Goal: Use online tool/utility: Use online tool/utility

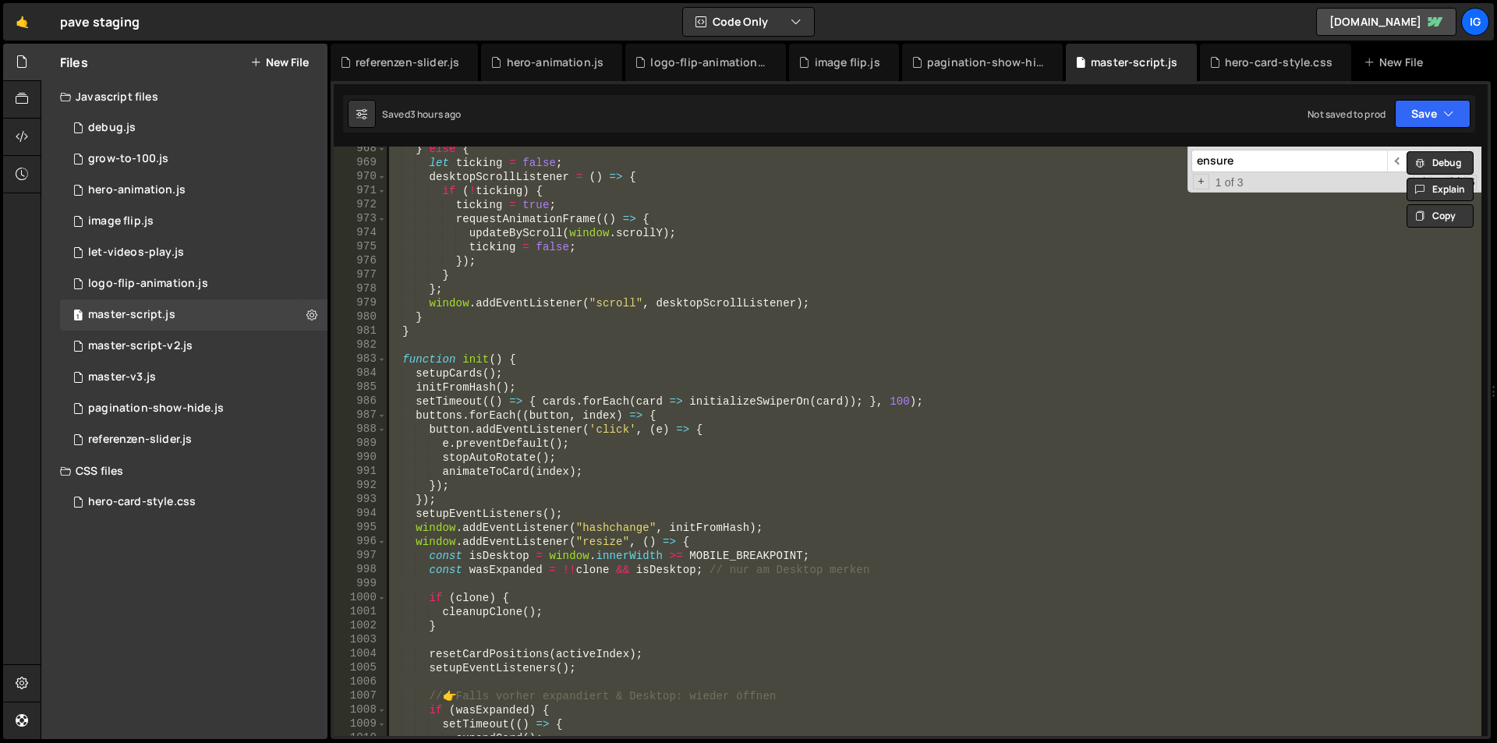
scroll to position [13577, 0]
click at [842, 207] on div "} else { let ticking = false ; desktopScrollListener = ( ) => { if ( ! ticking …" at bounding box center [934, 441] width 1096 height 589
click at [515, 295] on div "} else { let ticking = false ; desktopScrollListener = ( ) => { if ( ! ticking …" at bounding box center [934, 441] width 1096 height 589
click at [568, 296] on div "} else { let ticking = false ; desktopScrollListener = ( ) => { if ( ! ticking …" at bounding box center [934, 441] width 1096 height 589
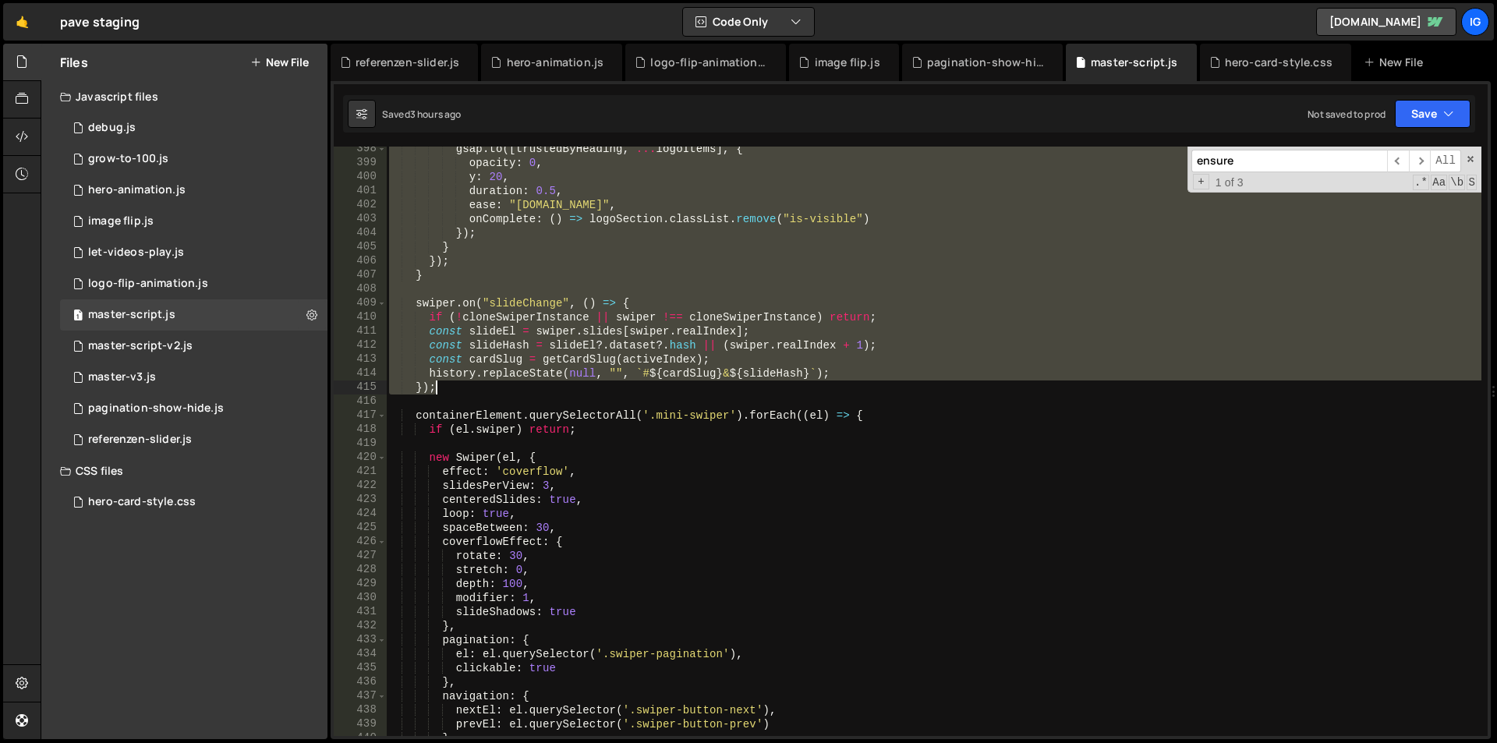
scroll to position [5904, 0]
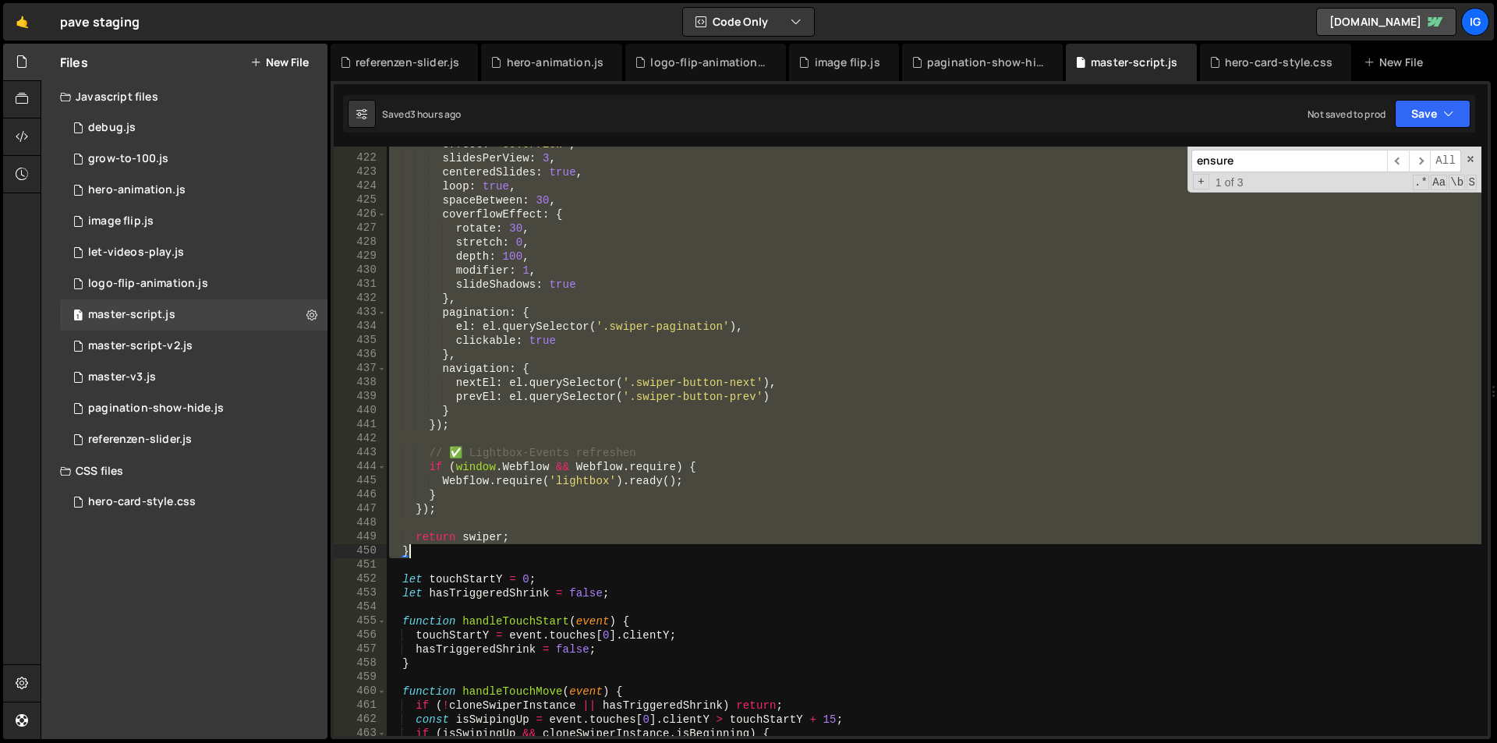
drag, startPoint x: 405, startPoint y: 242, endPoint x: 425, endPoint y: 550, distance: 308.7
click at [424, 551] on div "effect : 'coverflow' , slidesPerView : 3 , centeredSlides : true , loop : true …" at bounding box center [934, 446] width 1096 height 618
type textarea "return swiper; }"
paste textarea
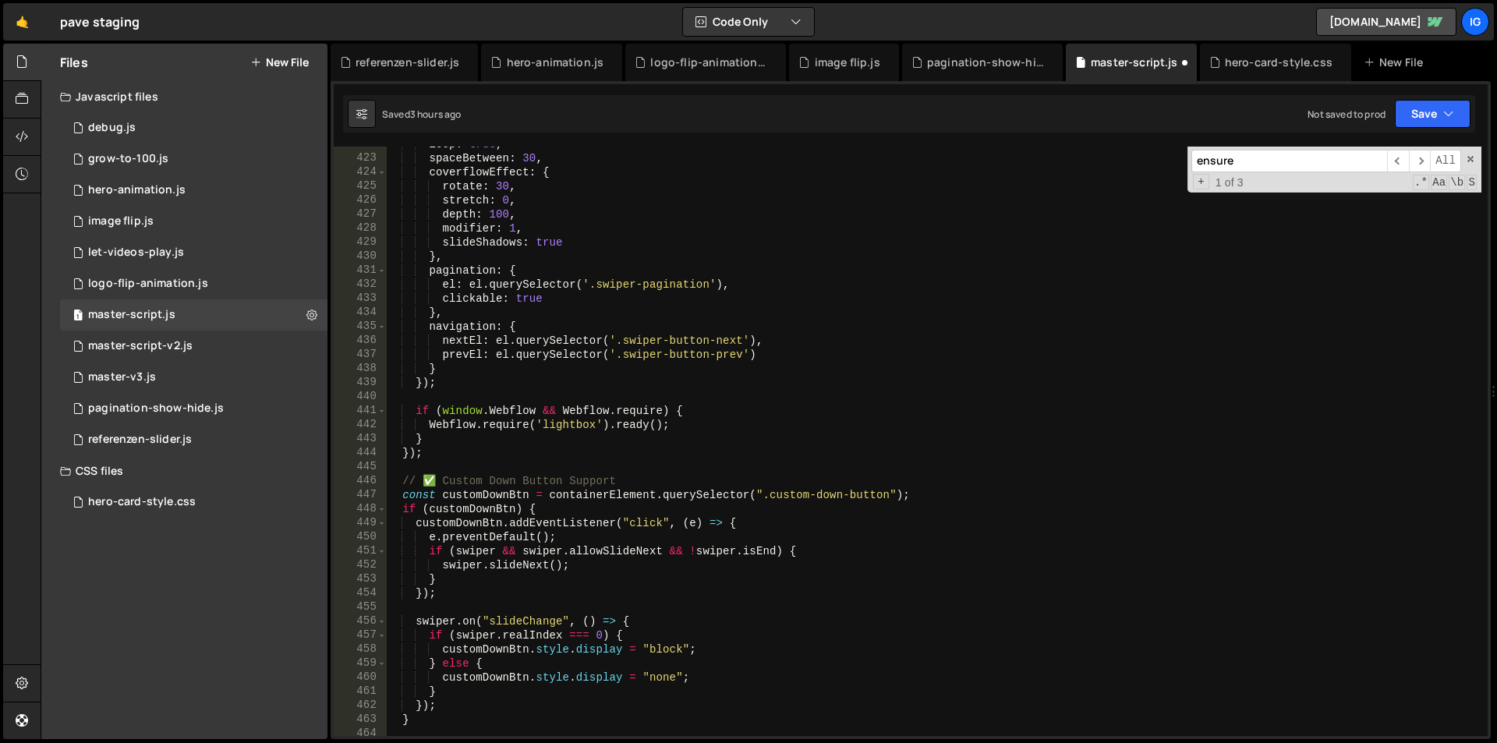
scroll to position [6012, 0]
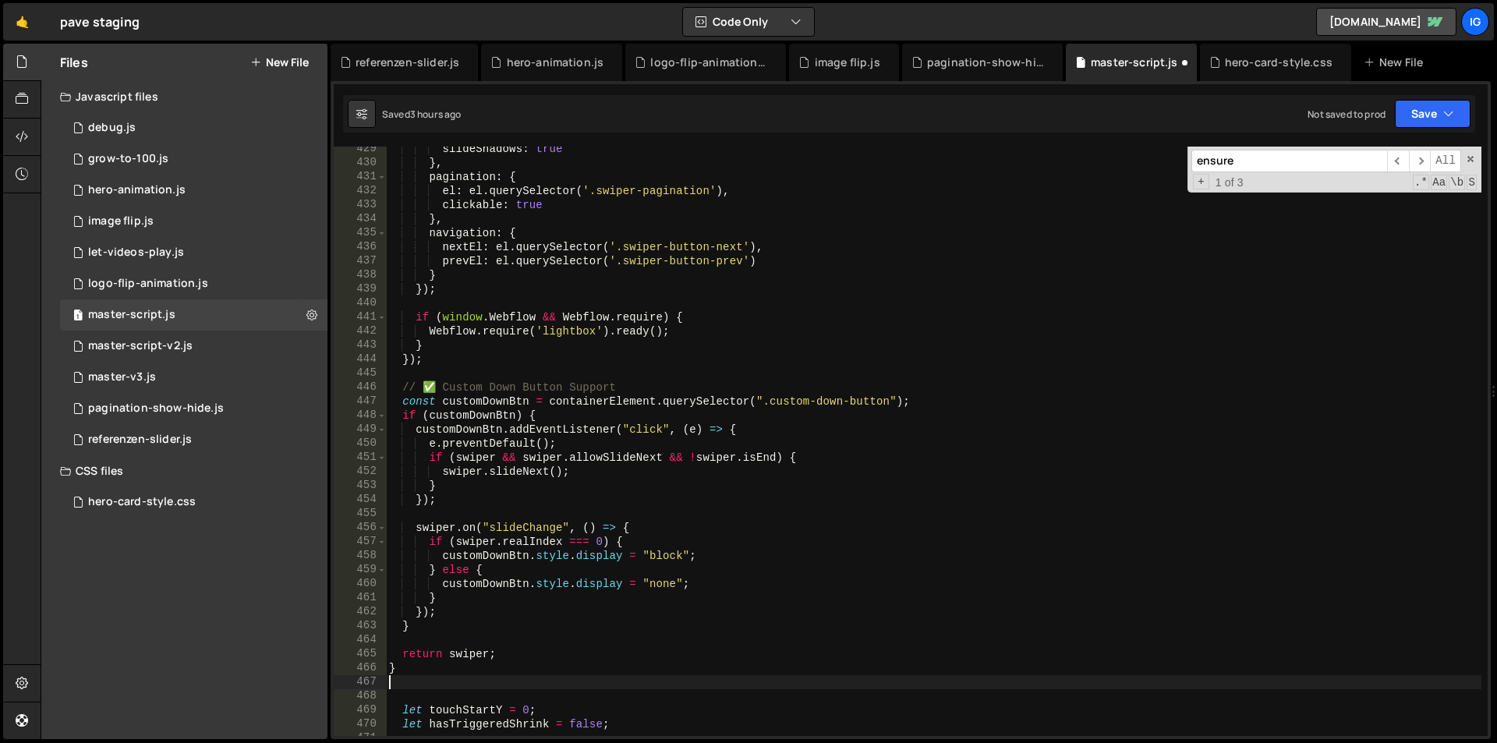
type textarea "return swiper; }"
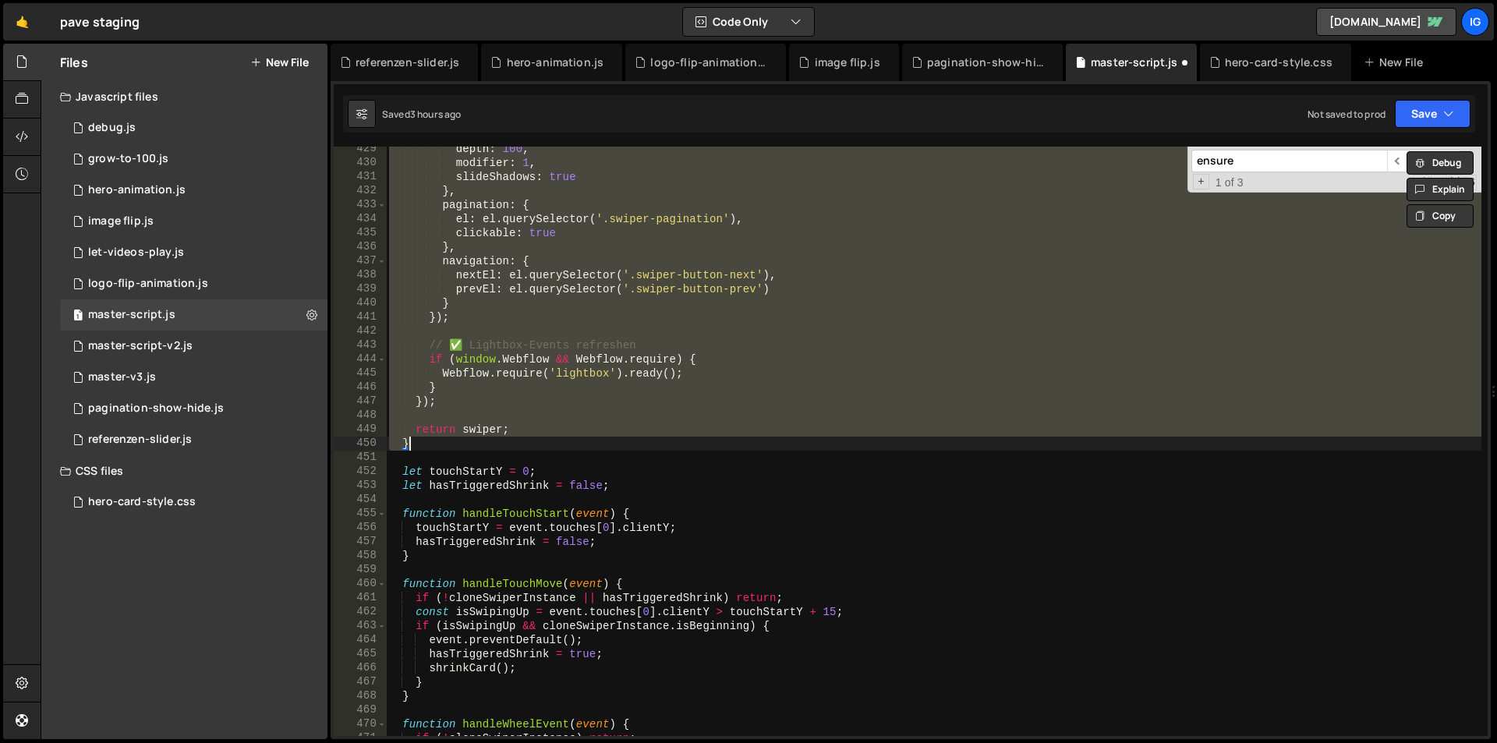
paste textarea
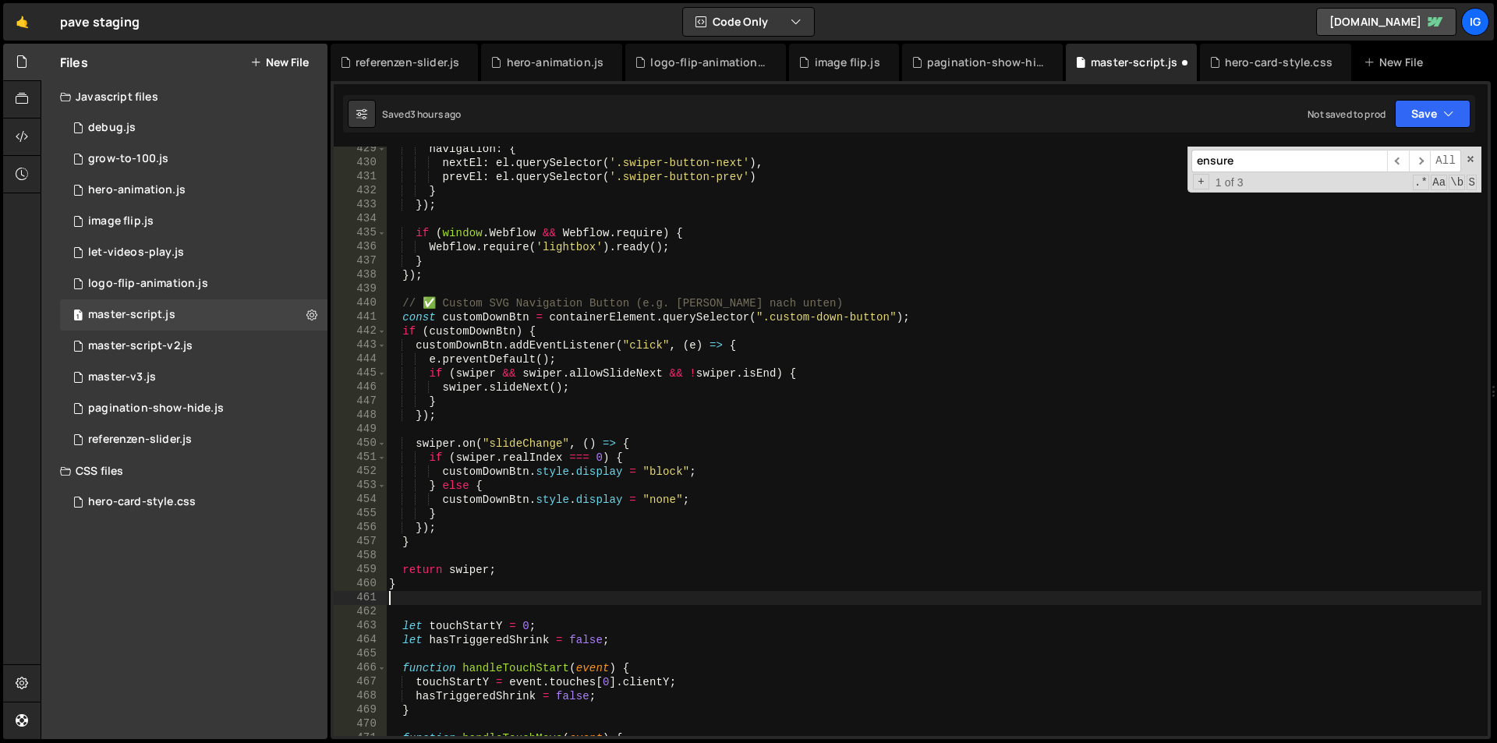
type textarea "});"
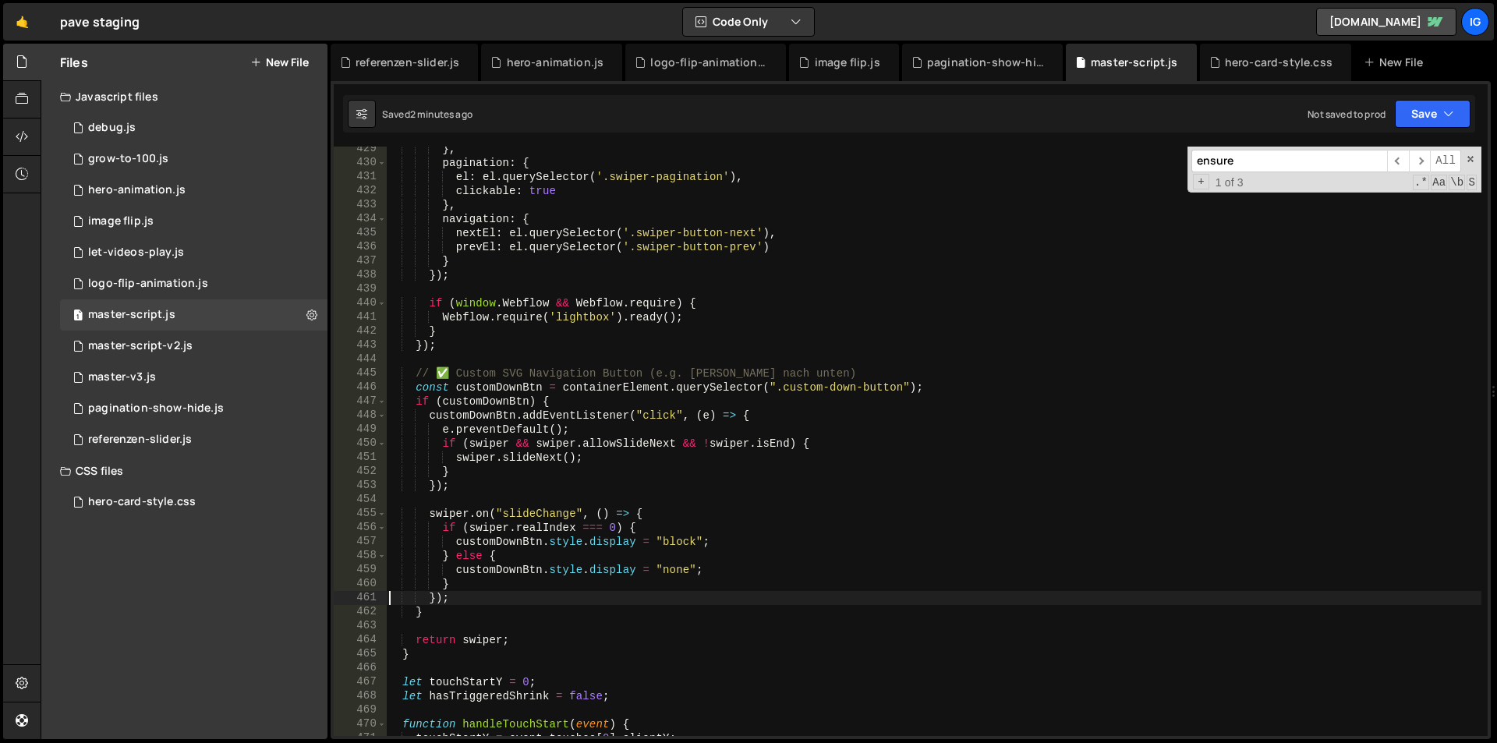
click at [1325, 153] on input "ensure" at bounding box center [1289, 161] width 196 height 23
click at [1325, 152] on input "ensure" at bounding box center [1289, 161] width 196 height 23
paste input "swiper.on("slideChang"
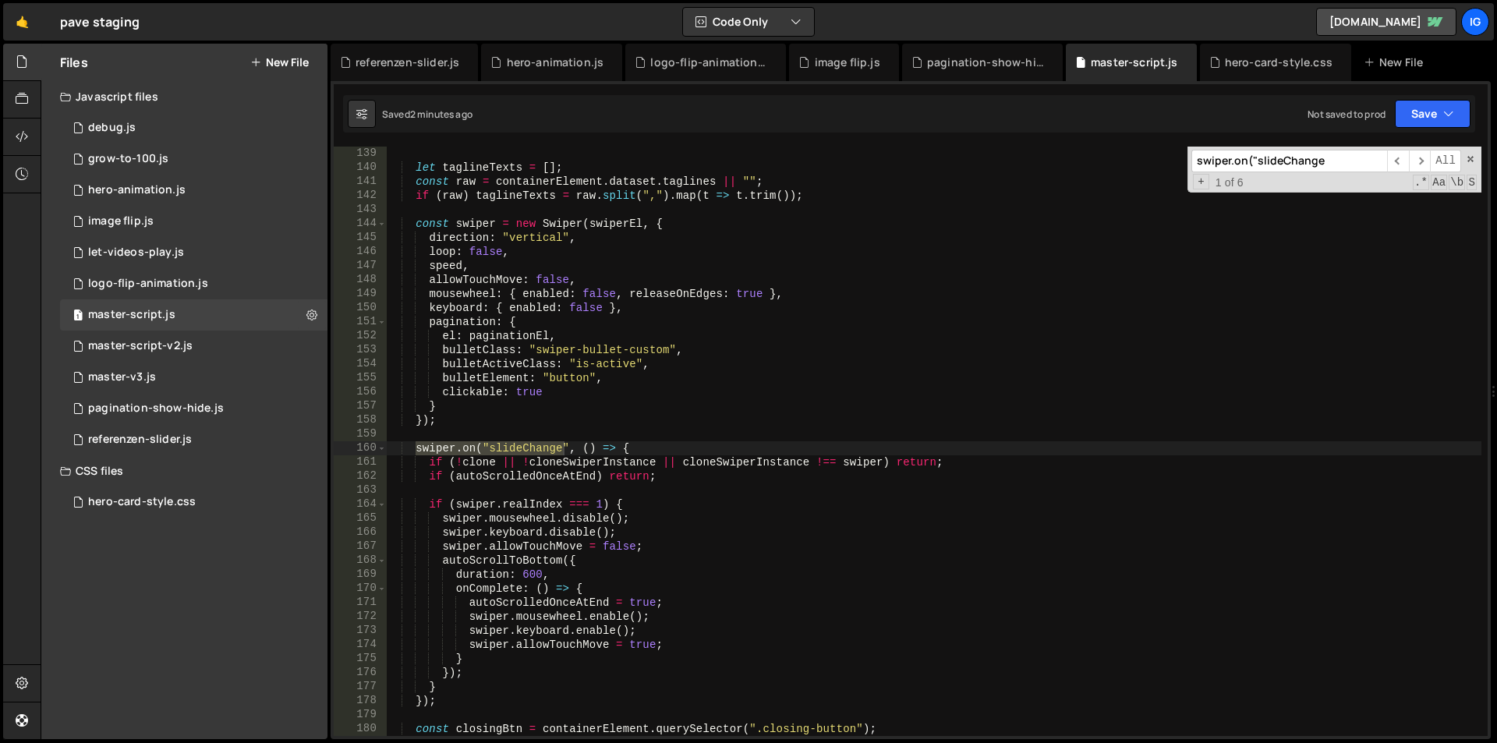
scroll to position [1937, 0]
type input "swiper.on("slideChange"
click at [1423, 160] on span "​" at bounding box center [1420, 161] width 22 height 23
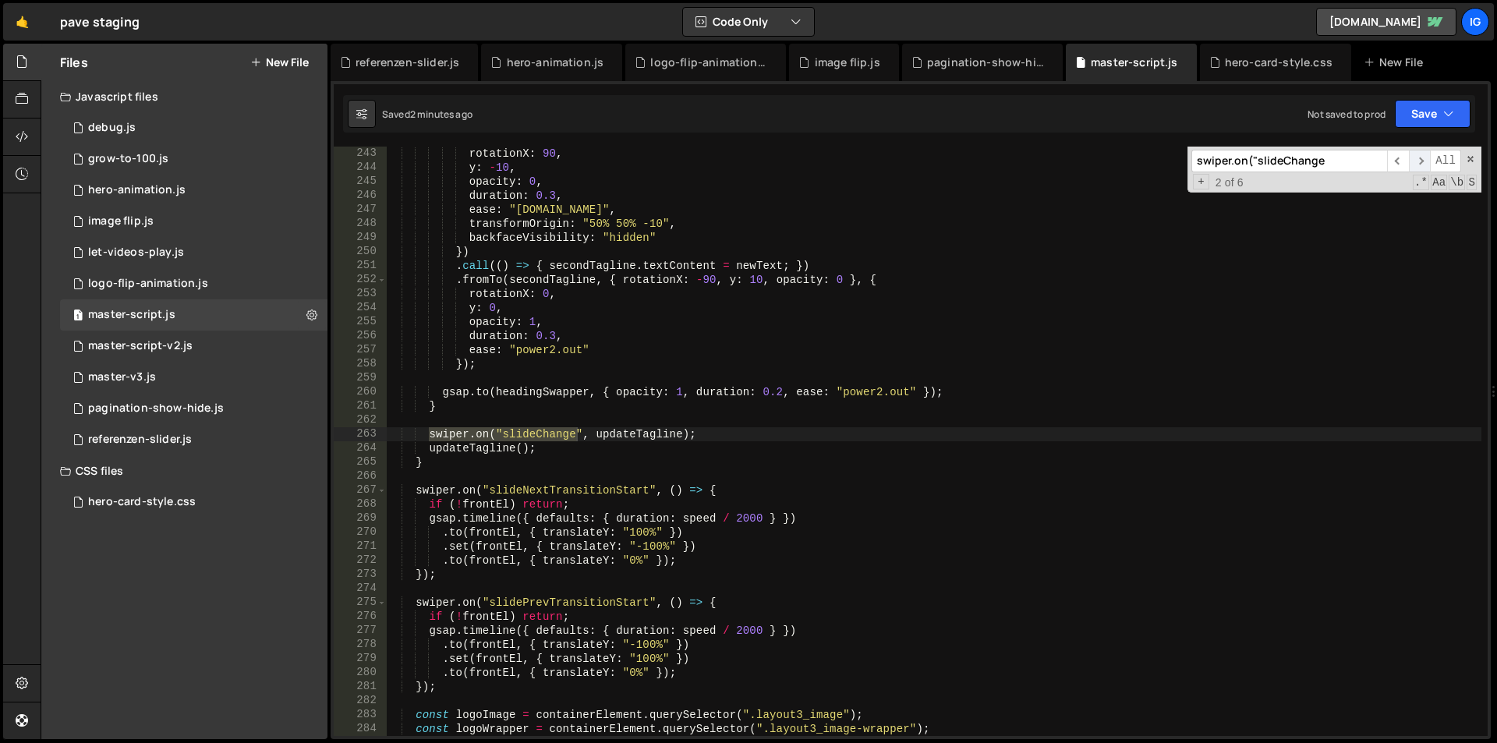
click at [1423, 160] on span "​" at bounding box center [1420, 161] width 22 height 23
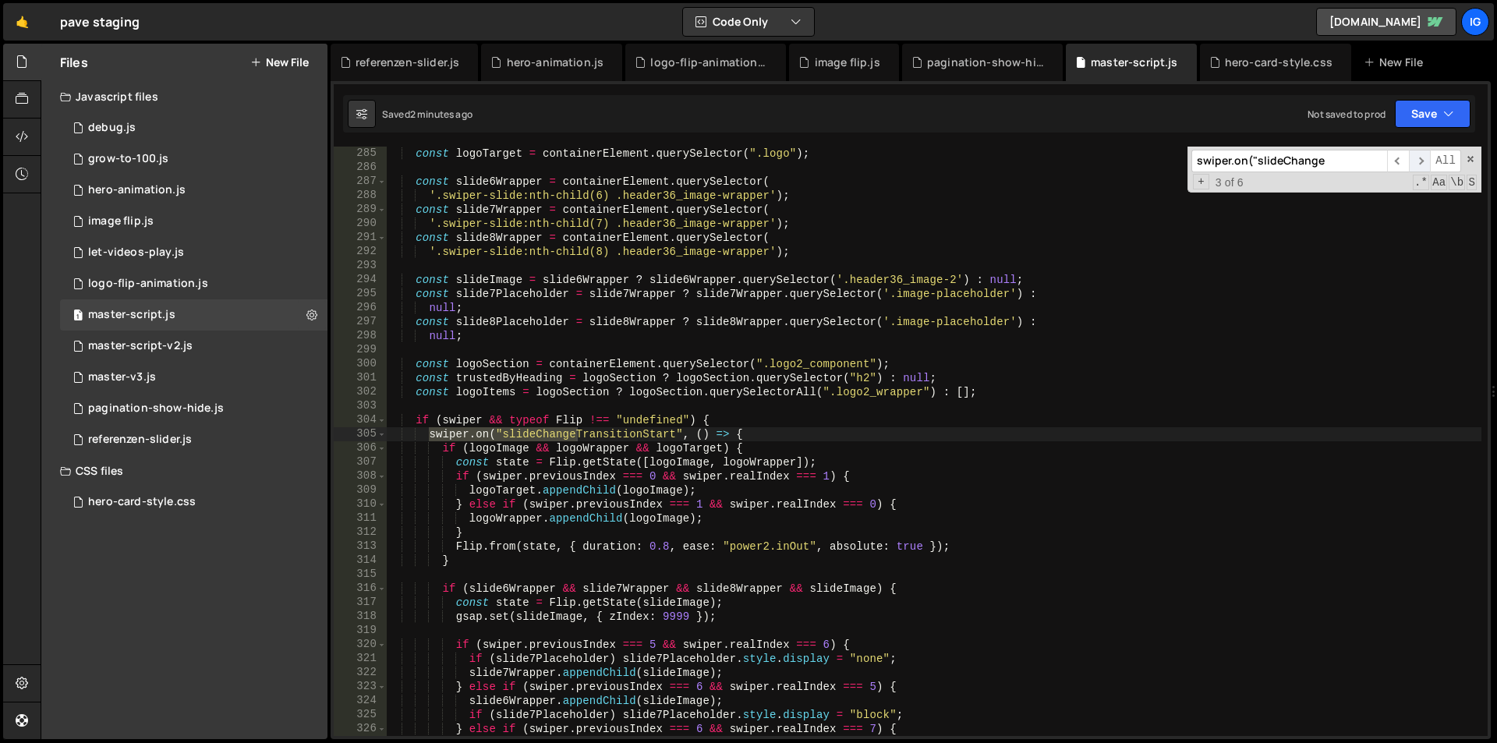
scroll to position [3986, 0]
click at [1423, 160] on span "​" at bounding box center [1420, 161] width 22 height 23
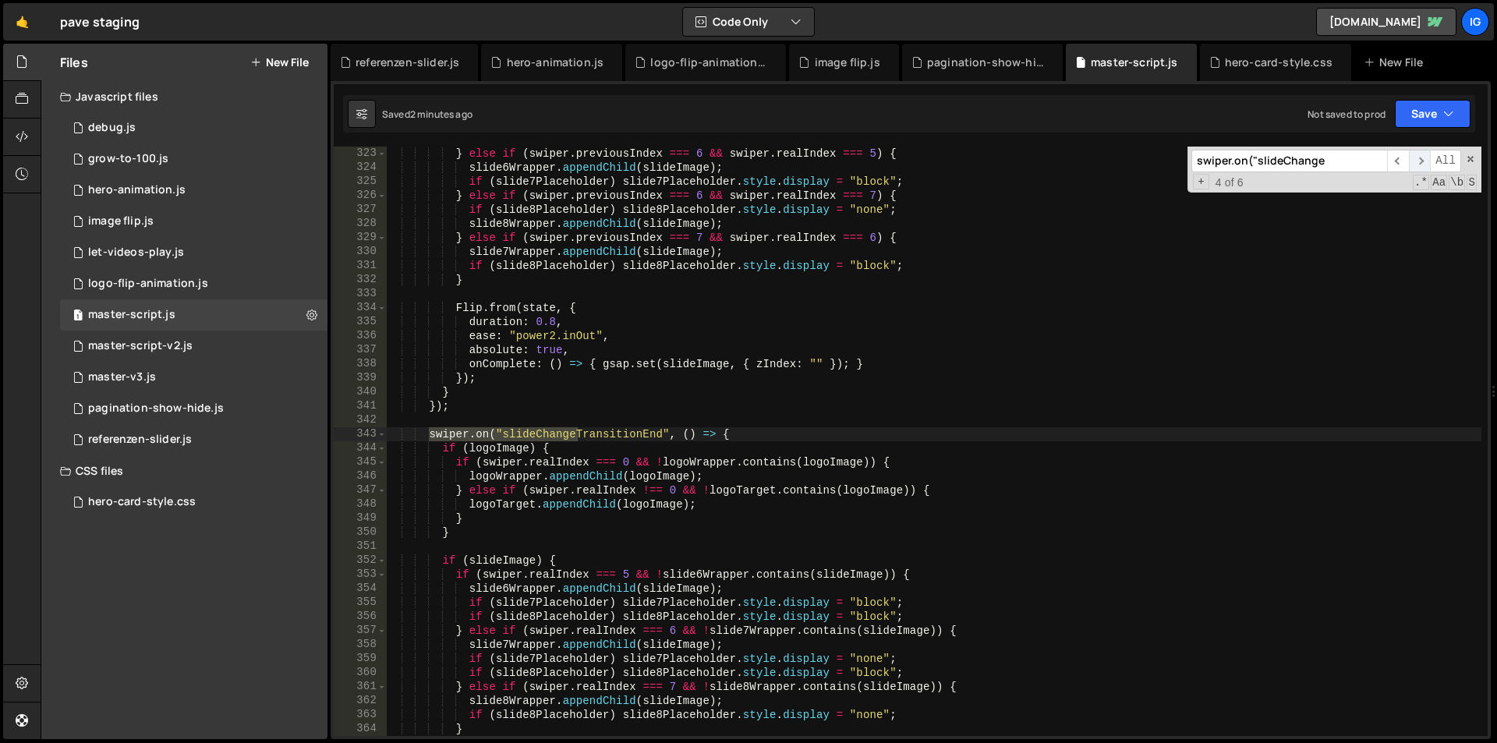
click at [1423, 160] on span "​" at bounding box center [1420, 161] width 22 height 23
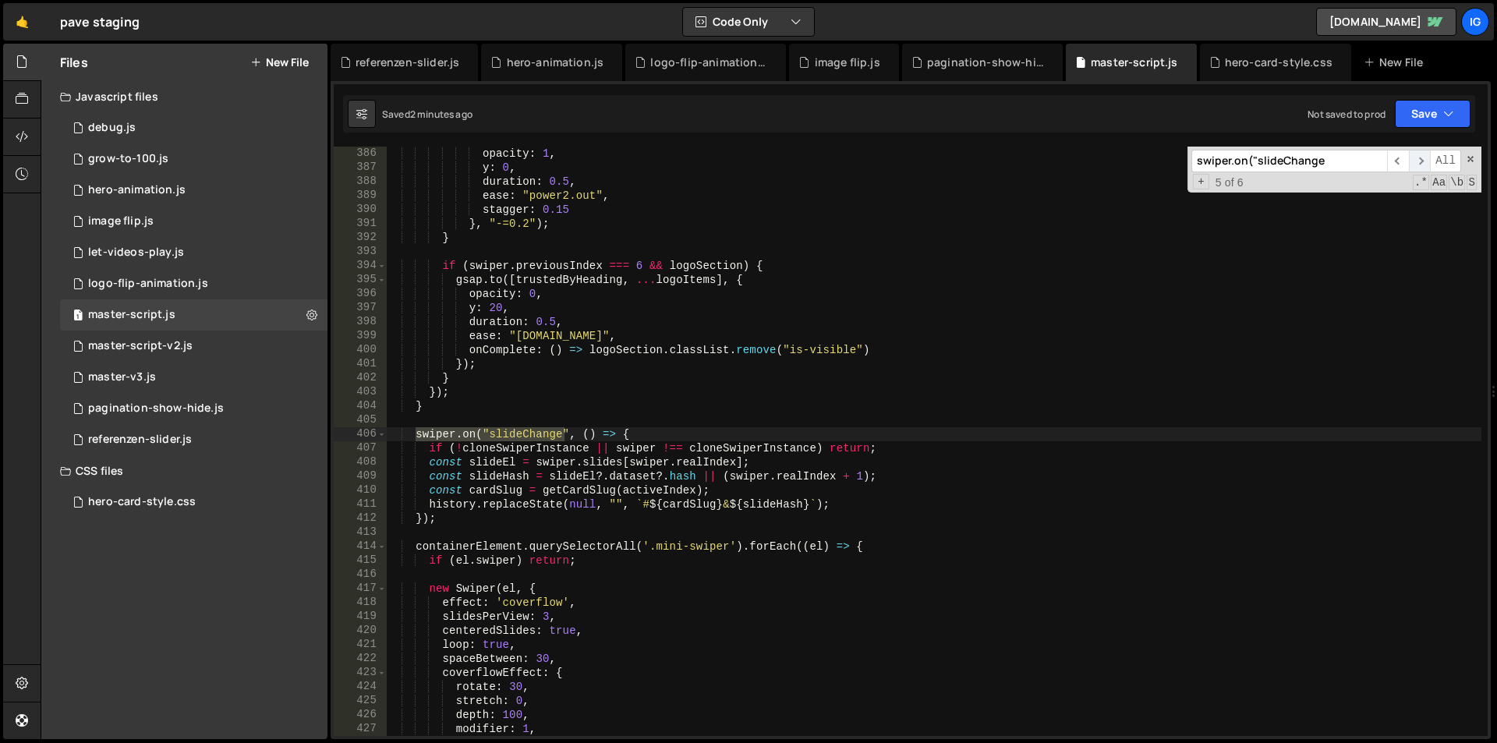
scroll to position [5404, 0]
click at [1423, 160] on span "​" at bounding box center [1420, 161] width 22 height 23
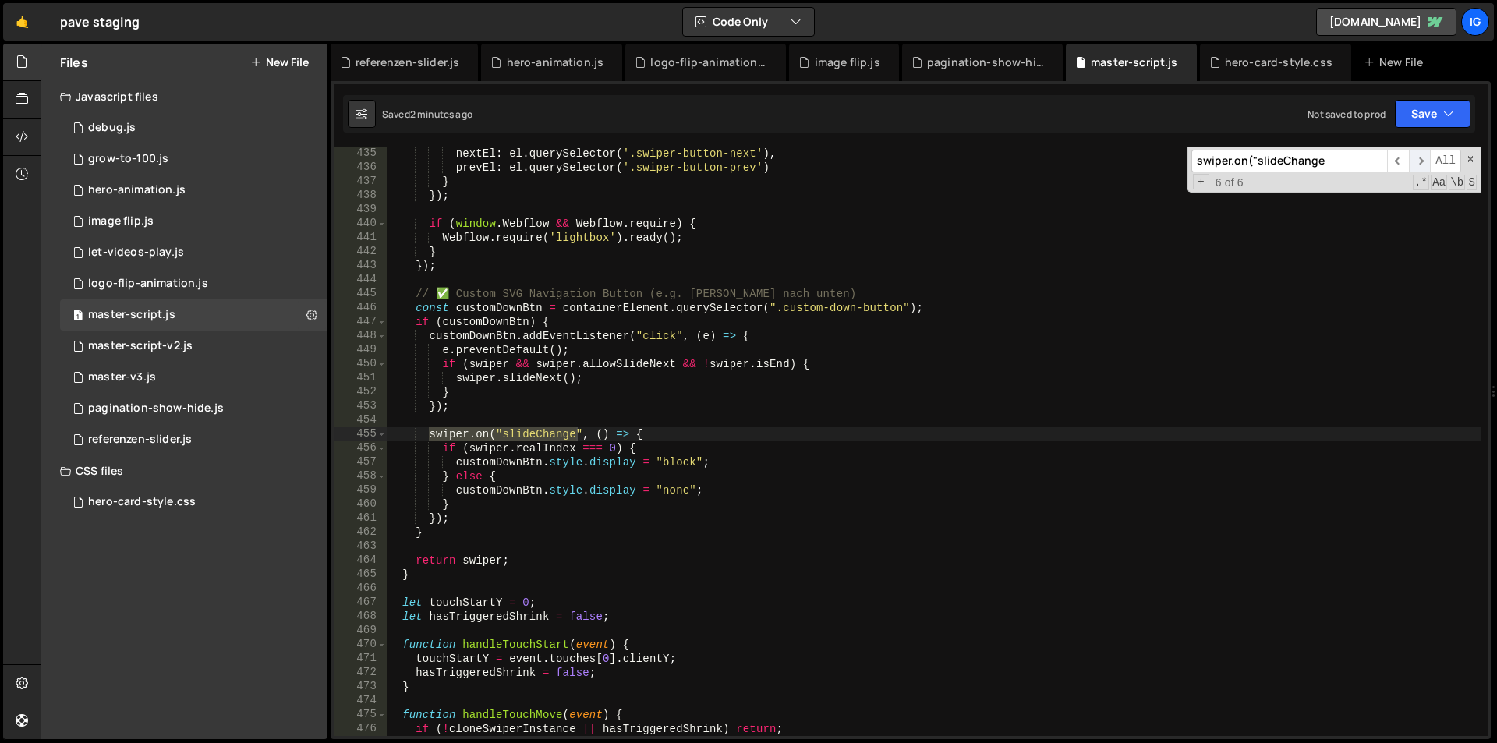
scroll to position [6091, 0]
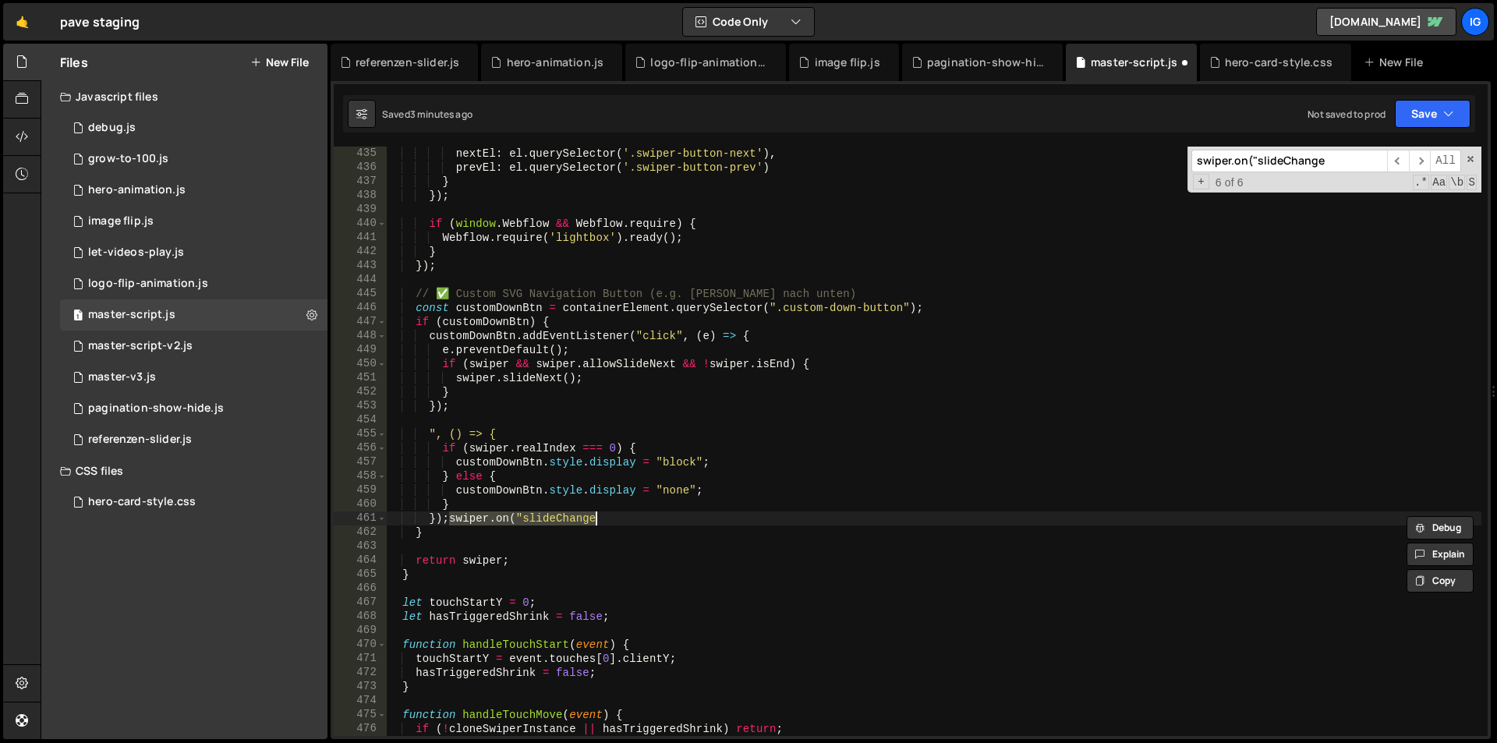
type textarea "swiper.on("slideChange", () => {"
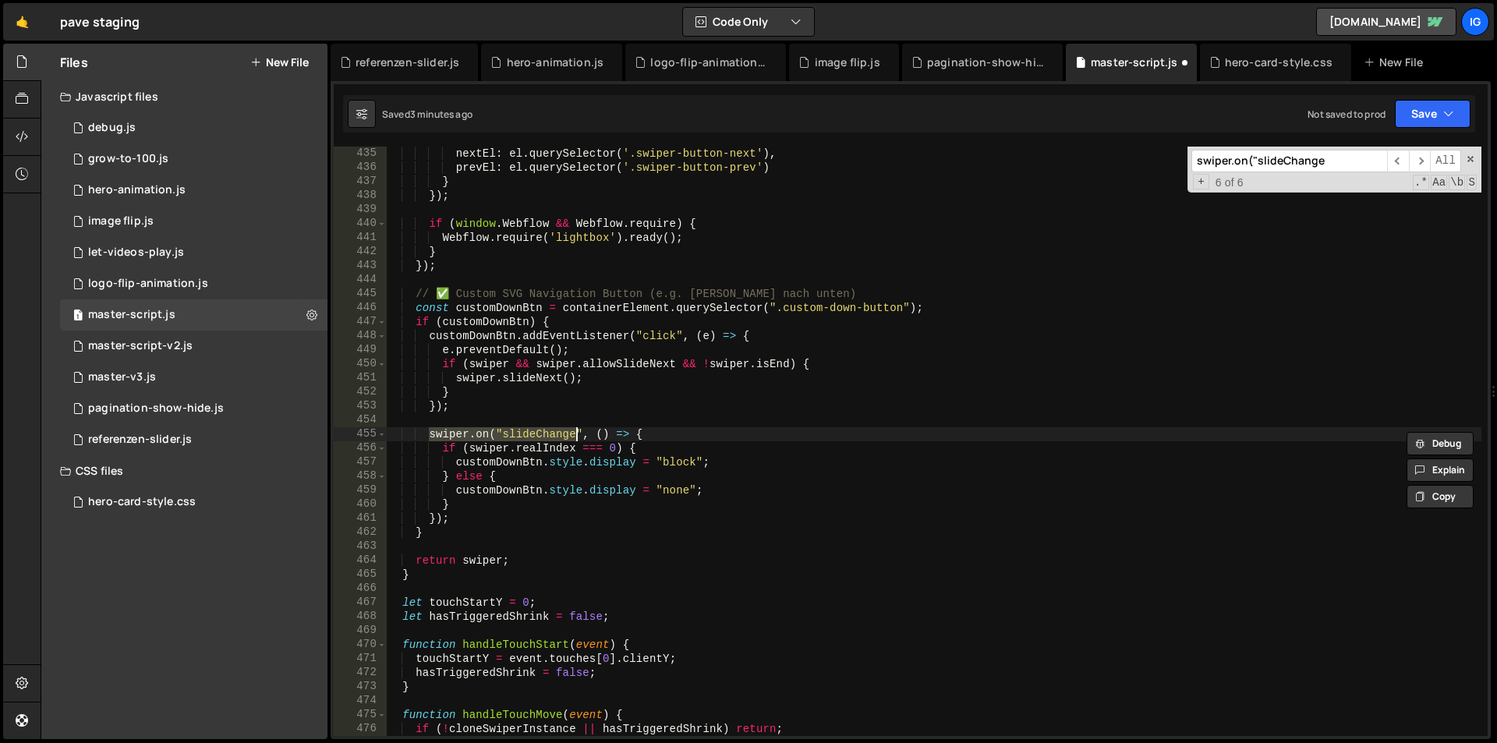
click at [430, 426] on div "nextEl : el . querySelector ( '.swiper-button-next' ) , prevEl : el . querySele…" at bounding box center [934, 456] width 1096 height 618
click at [432, 434] on div "nextEl : el . querySelector ( '.swiper-button-next' ) , prevEl : el . querySele…" at bounding box center [934, 456] width 1096 height 618
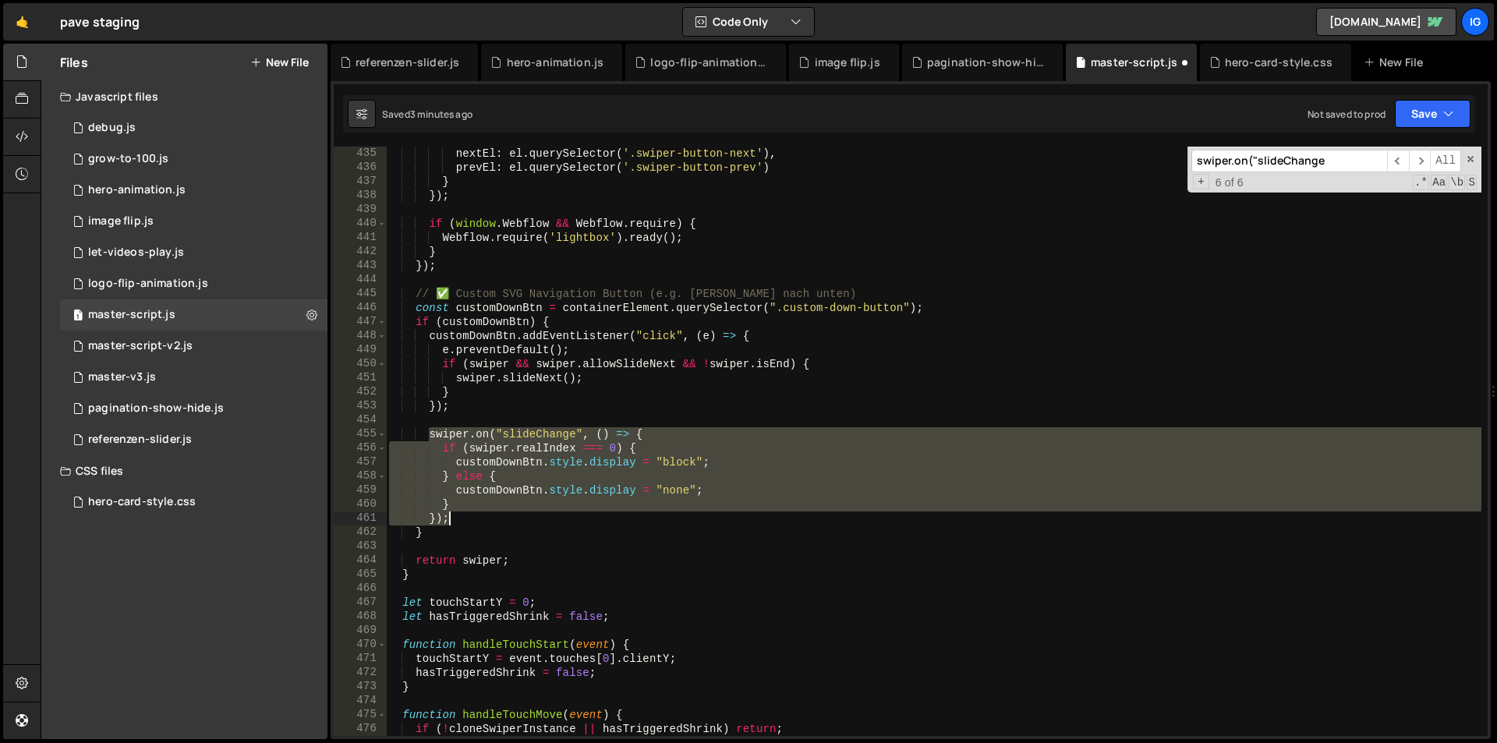
click at [451, 516] on div "nextEl : el . querySelector ( '.swiper-button-next' ) , prevEl : el . querySele…" at bounding box center [934, 456] width 1096 height 618
type textarea "} });"
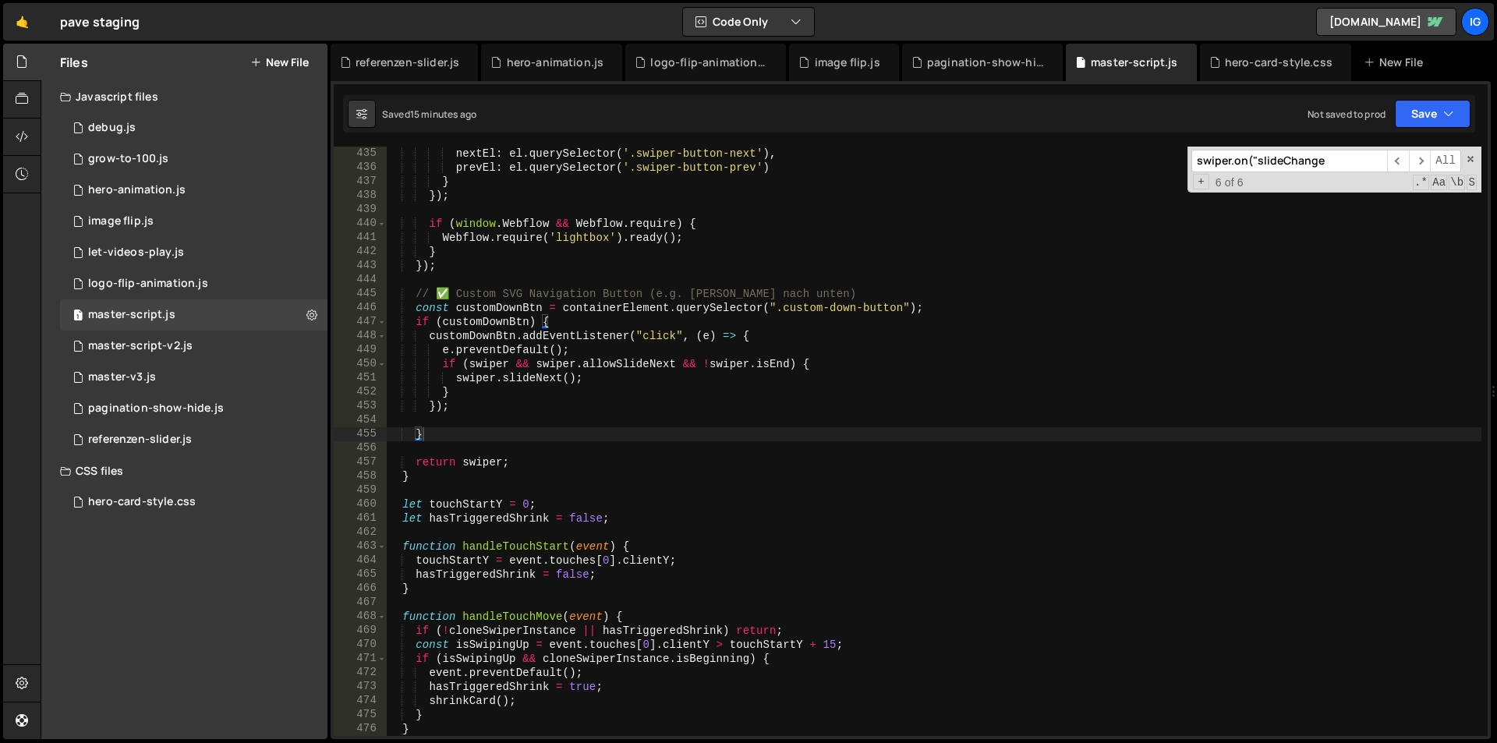
click at [1301, 148] on div "swiper.on("slideChange ​ ​ All Replace All + 6 of 6 .* Aa \b S" at bounding box center [1335, 170] width 294 height 46
click at [1307, 158] on input "swiper.on("slideChange" at bounding box center [1289, 161] width 196 height 23
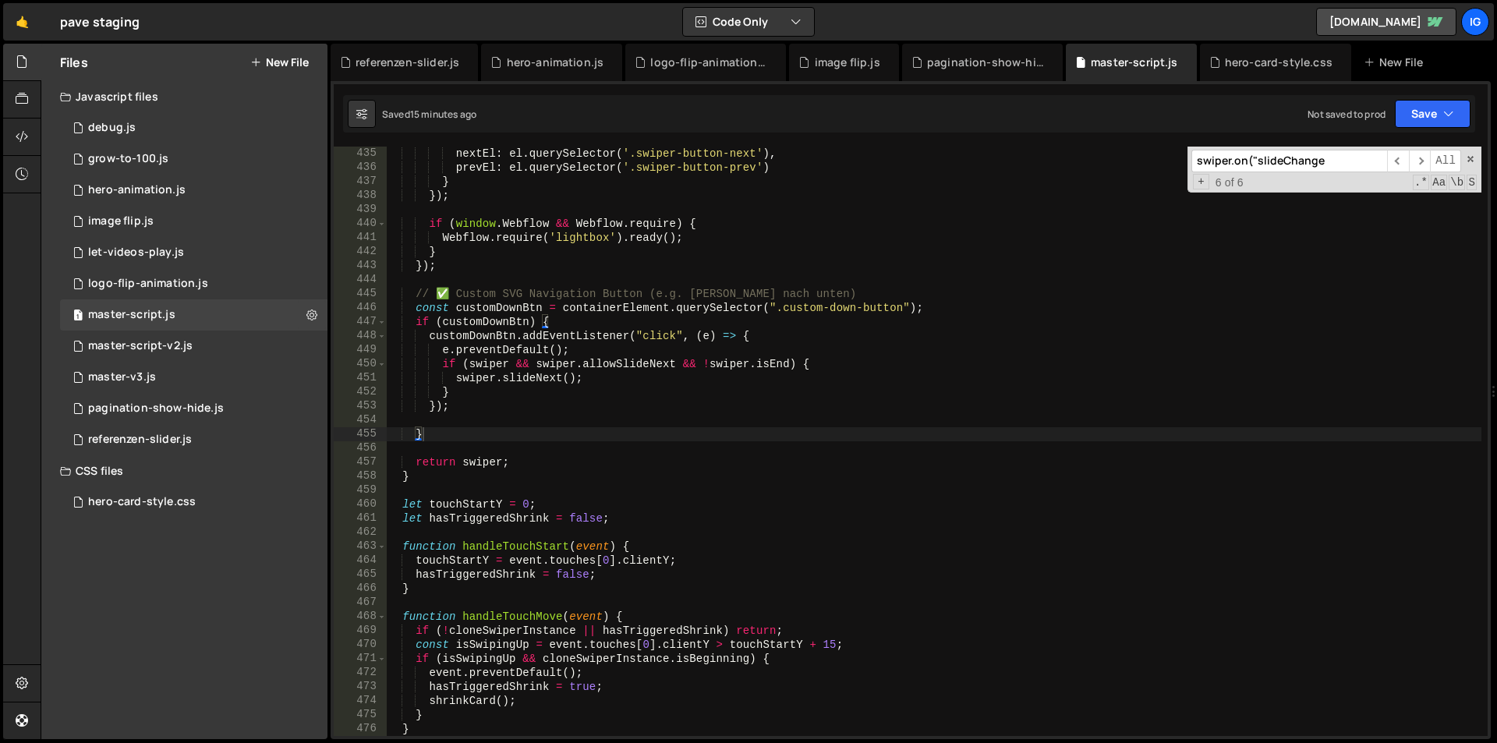
click at [1307, 158] on input "swiper.on("slideChange" at bounding box center [1289, 161] width 196 height 23
click at [943, 242] on div "nextEl : el . querySelector ( '.swiper-button-next' ) , prevEl : el . querySele…" at bounding box center [934, 456] width 1096 height 618
type textarea "})();"
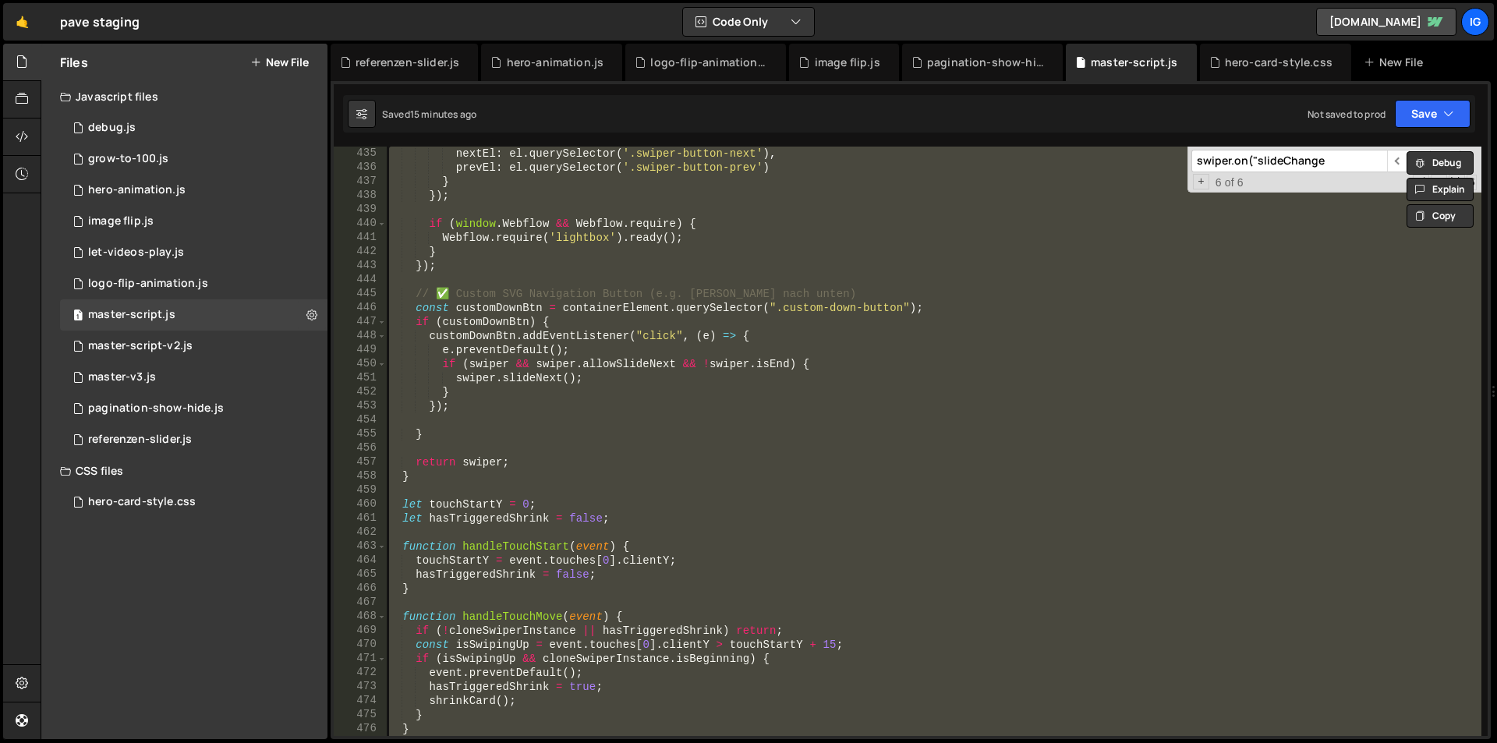
click at [1294, 157] on input "swiper.on("slideChange" at bounding box center [1289, 161] width 196 height 23
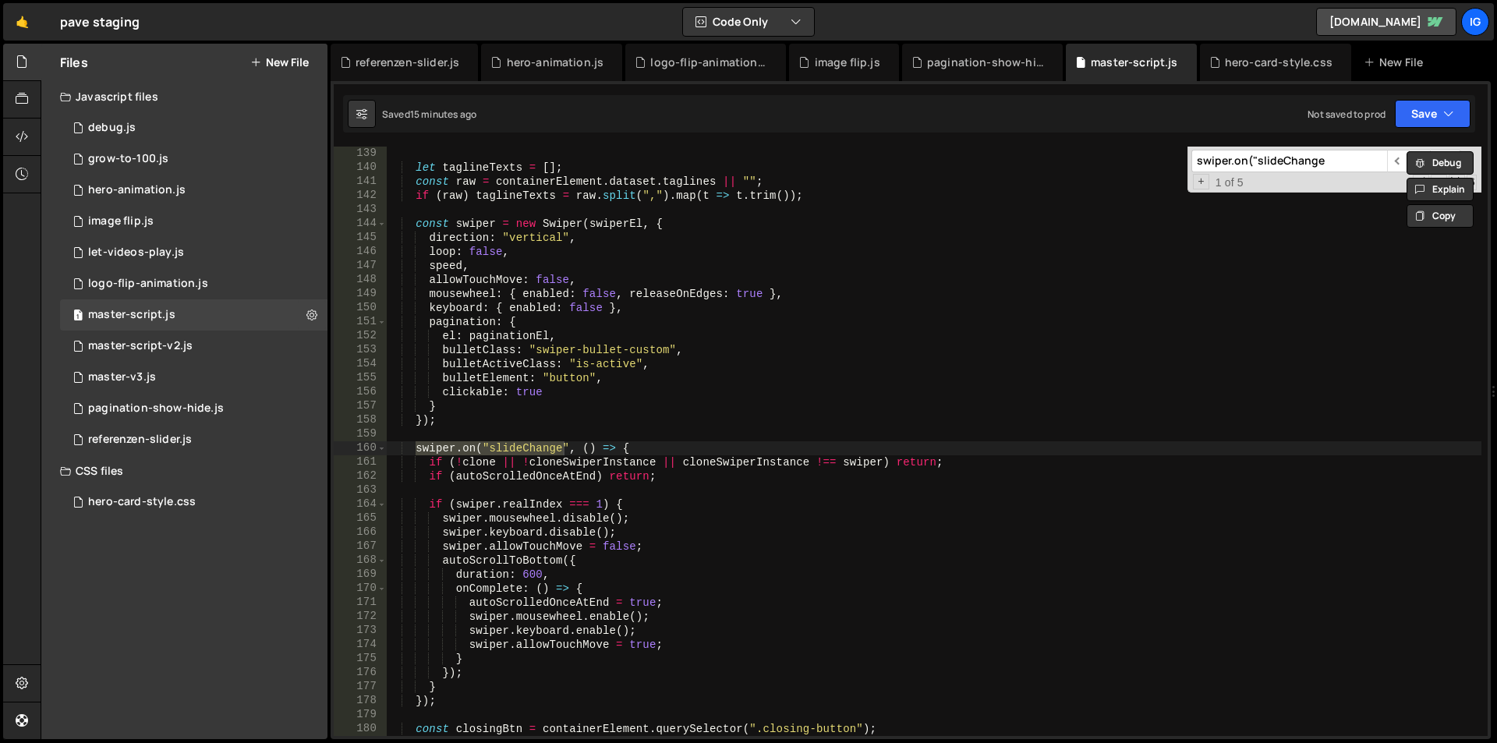
scroll to position [1937, 0]
click at [1294, 152] on input "swiper.on("slideChange" at bounding box center [1289, 161] width 196 height 23
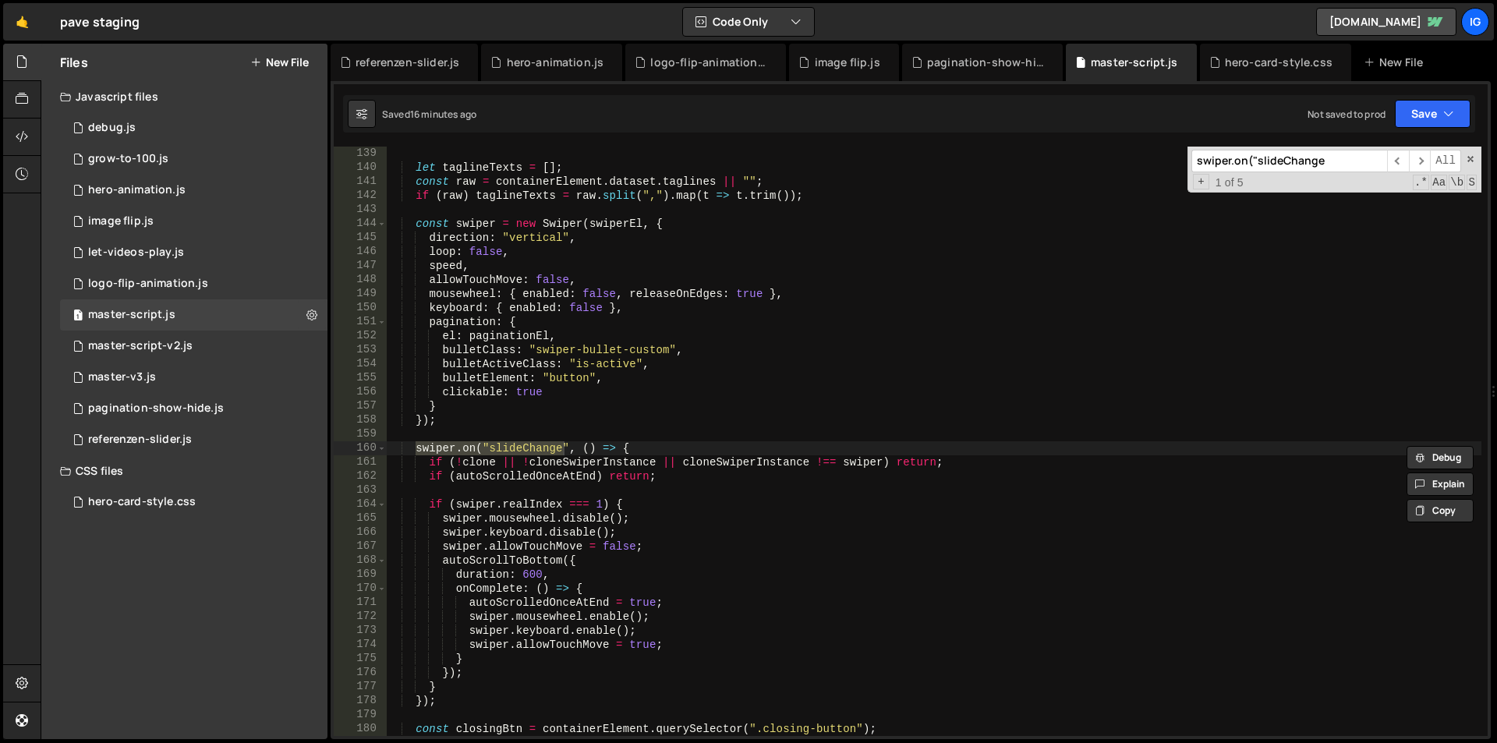
paste input "customDownBtn.addEventListener"
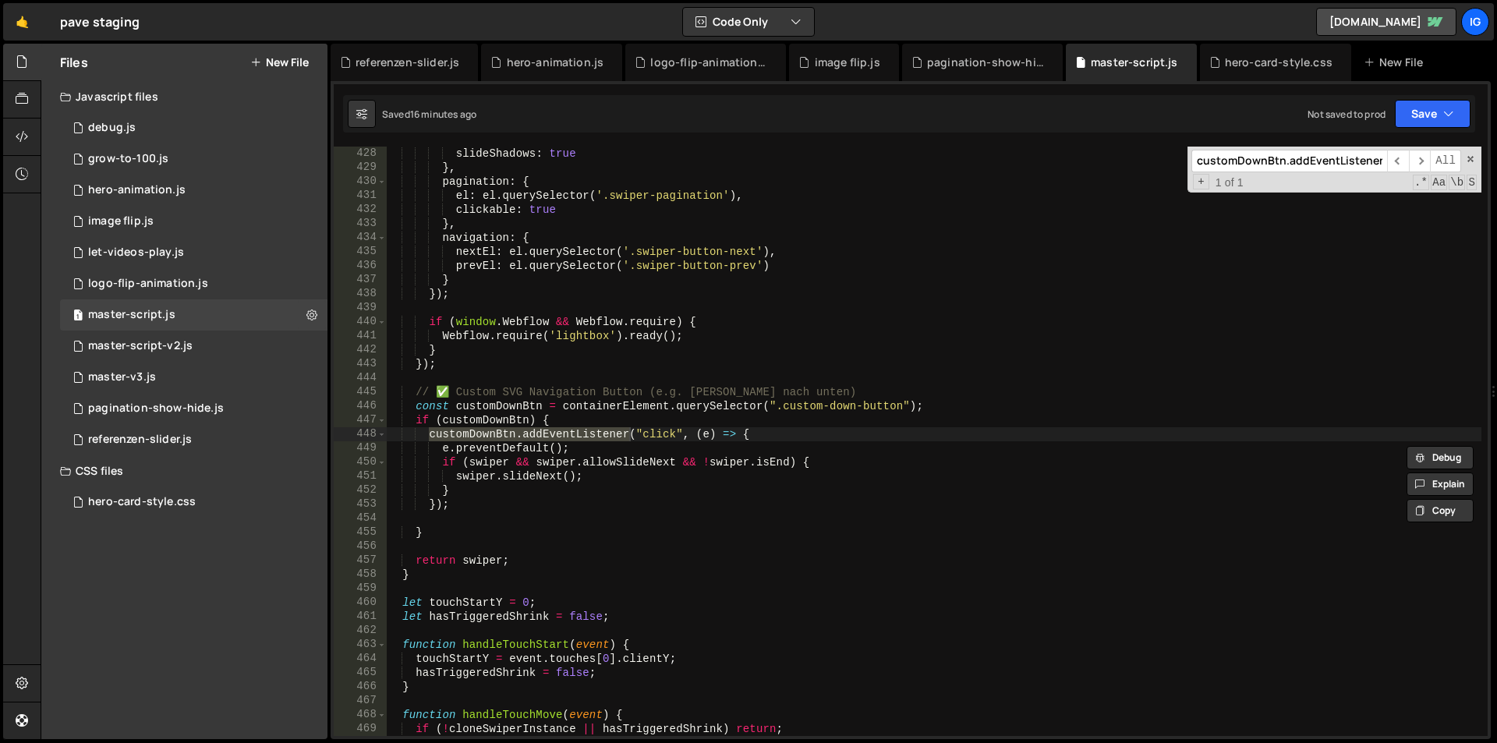
scroll to position [5993, 0]
type input "customDownBtn.addEventListener"
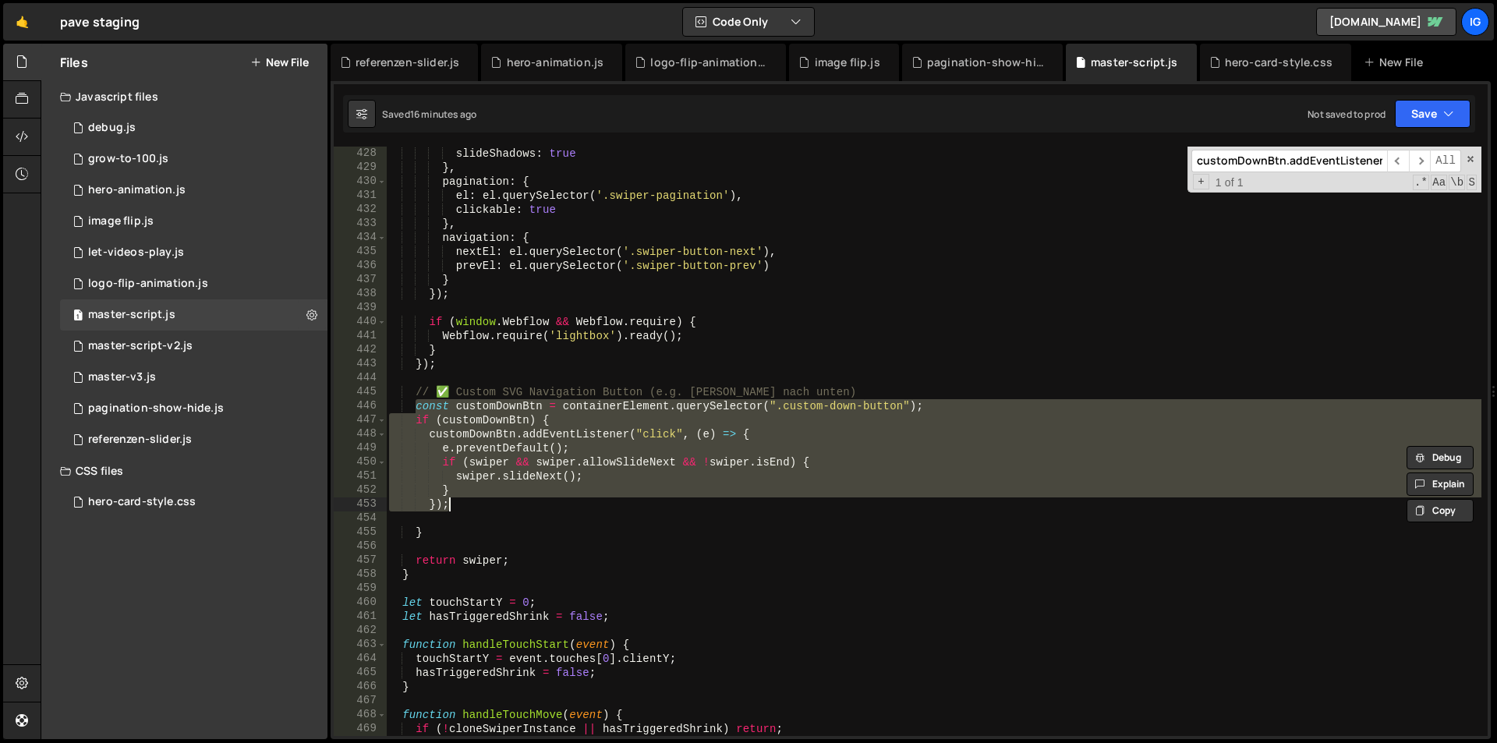
drag, startPoint x: 414, startPoint y: 406, endPoint x: 458, endPoint y: 503, distance: 106.1
click at [458, 503] on div "slideShadows : true } , pagination : { el : el . querySelector ( '.swiper-pagin…" at bounding box center [934, 456] width 1096 height 618
type textarea "} });"
paste textarea
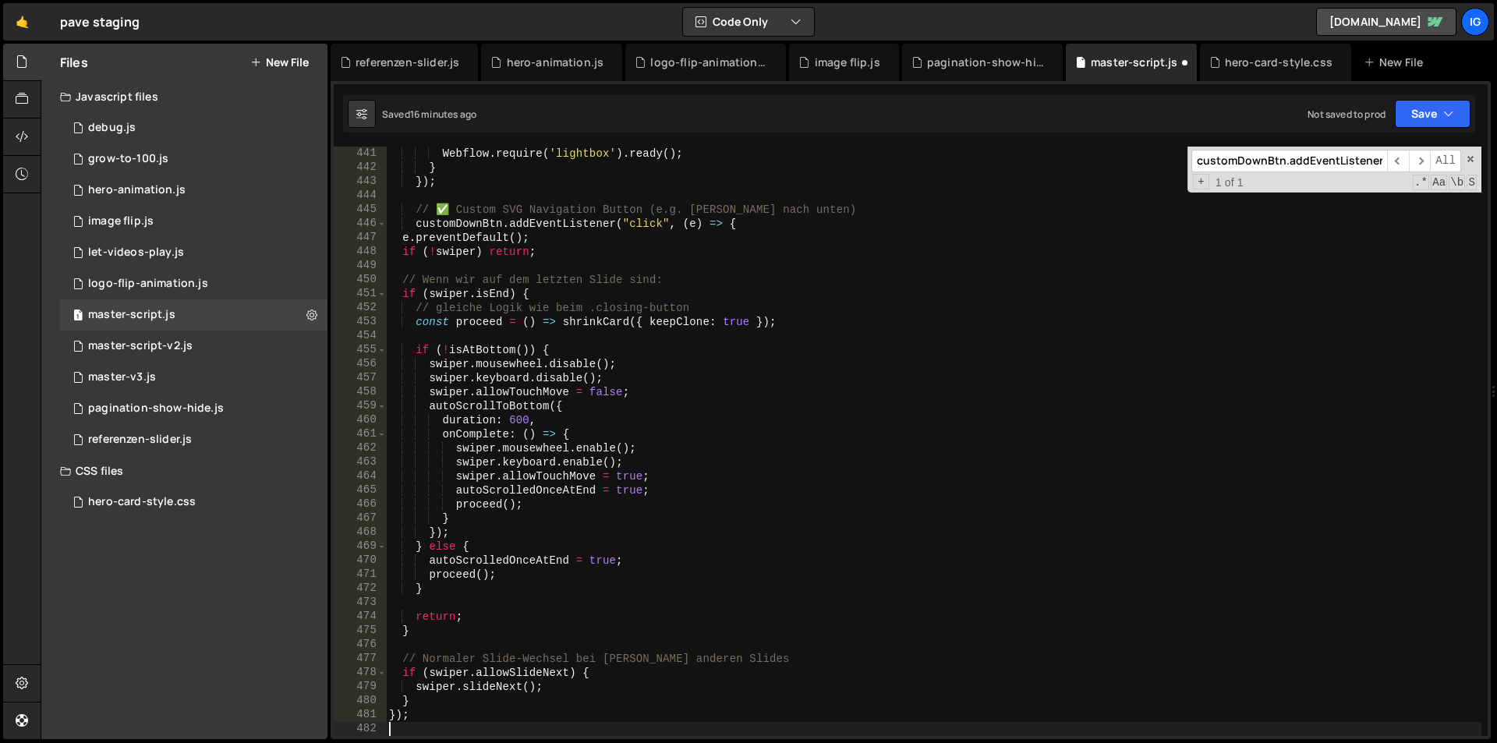
scroll to position [6269, 0]
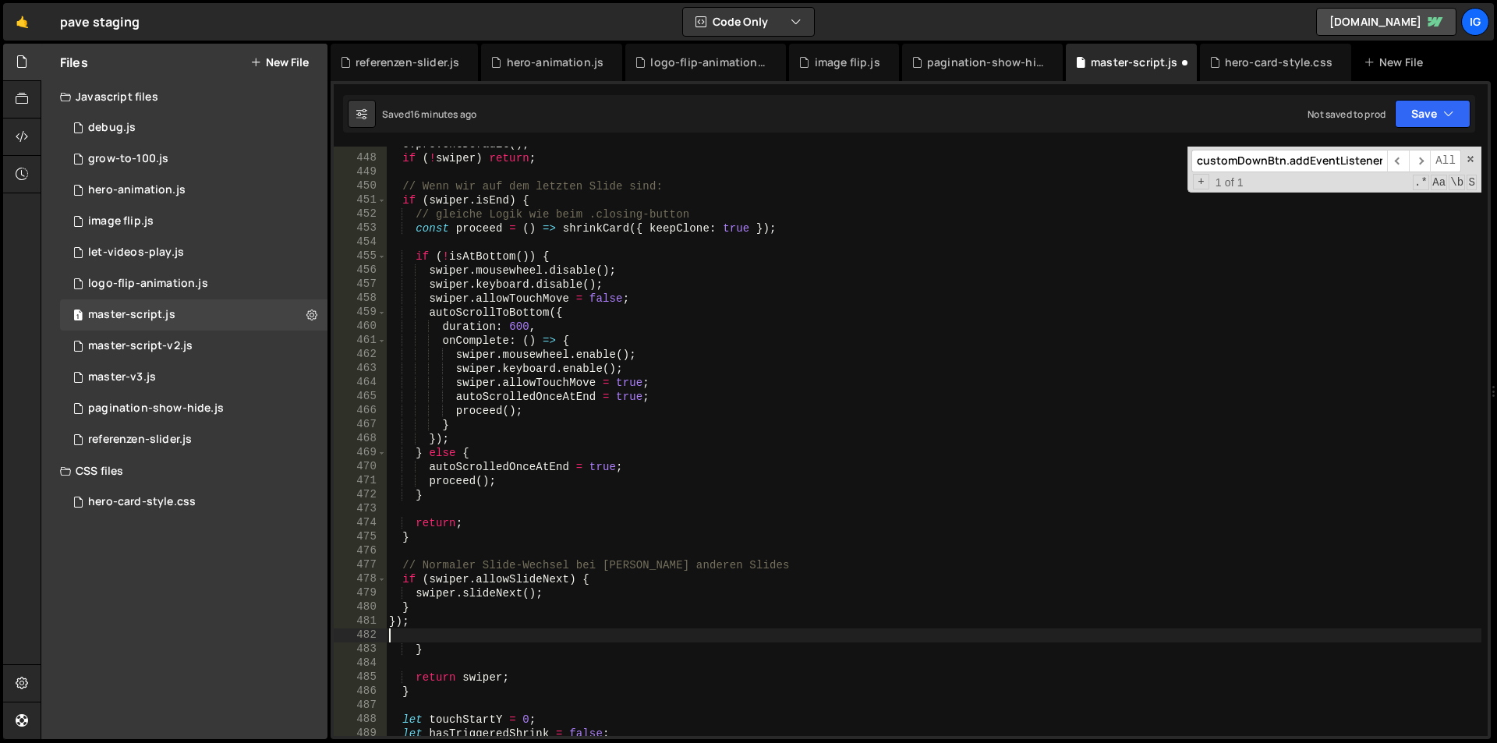
click at [982, 349] on div "e . preventDefault ( ) ; if ( ! swiper ) return ; // Wenn wir auf dem letzten S…" at bounding box center [934, 446] width 1096 height 618
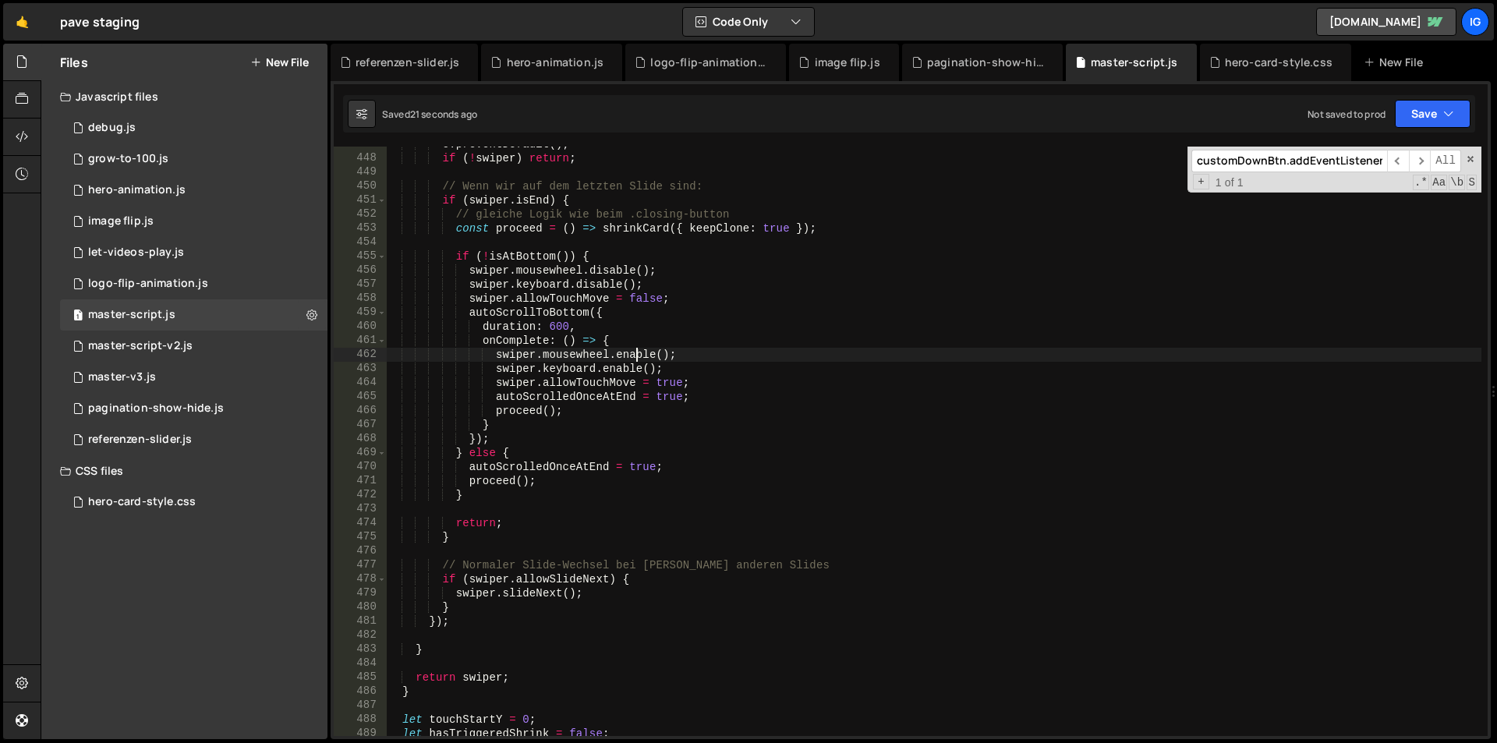
click at [611, 292] on div "e . preventDefault ( ) ; if ( ! swiper ) return ; // Wenn wir auf dem letzten S…" at bounding box center [934, 446] width 1096 height 618
type textarea "})();"
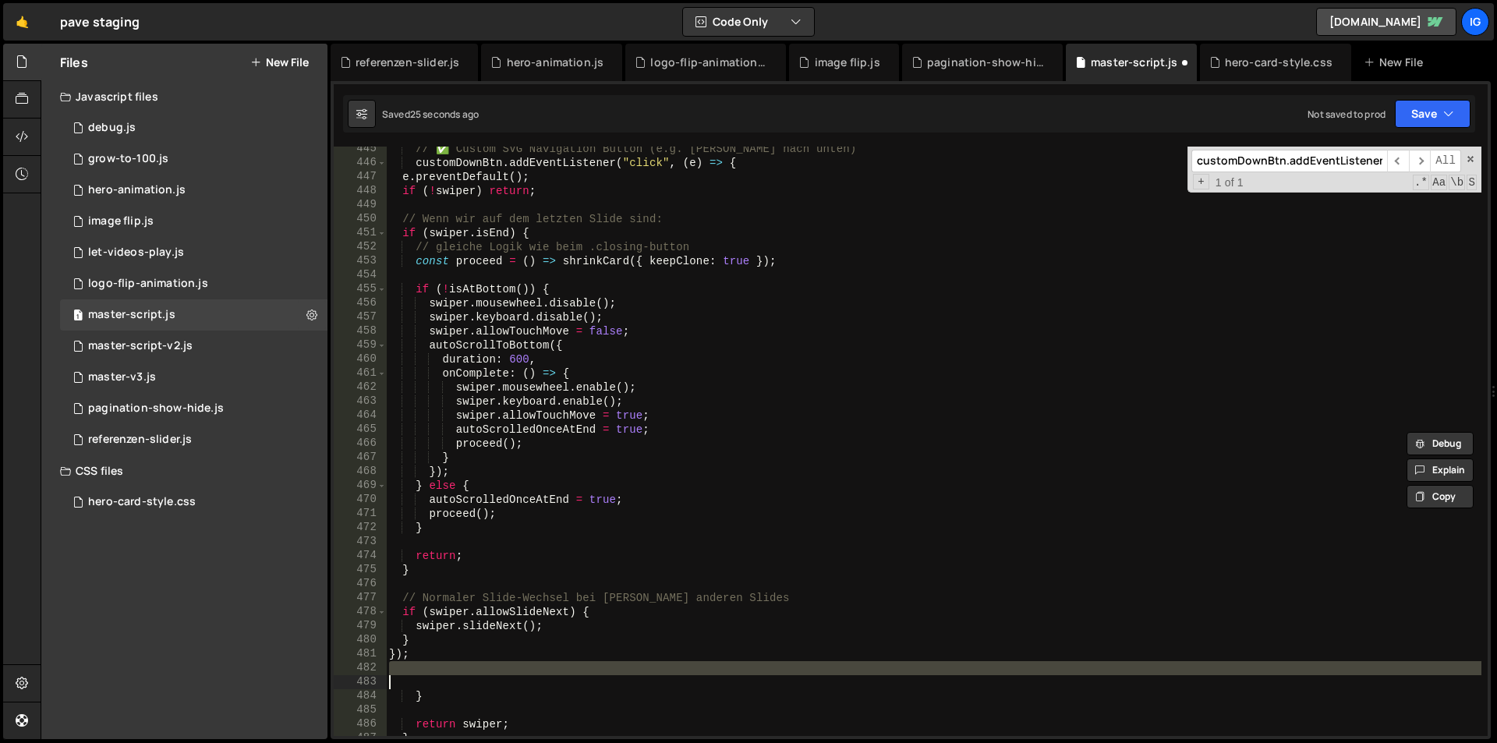
scroll to position [6096, 0]
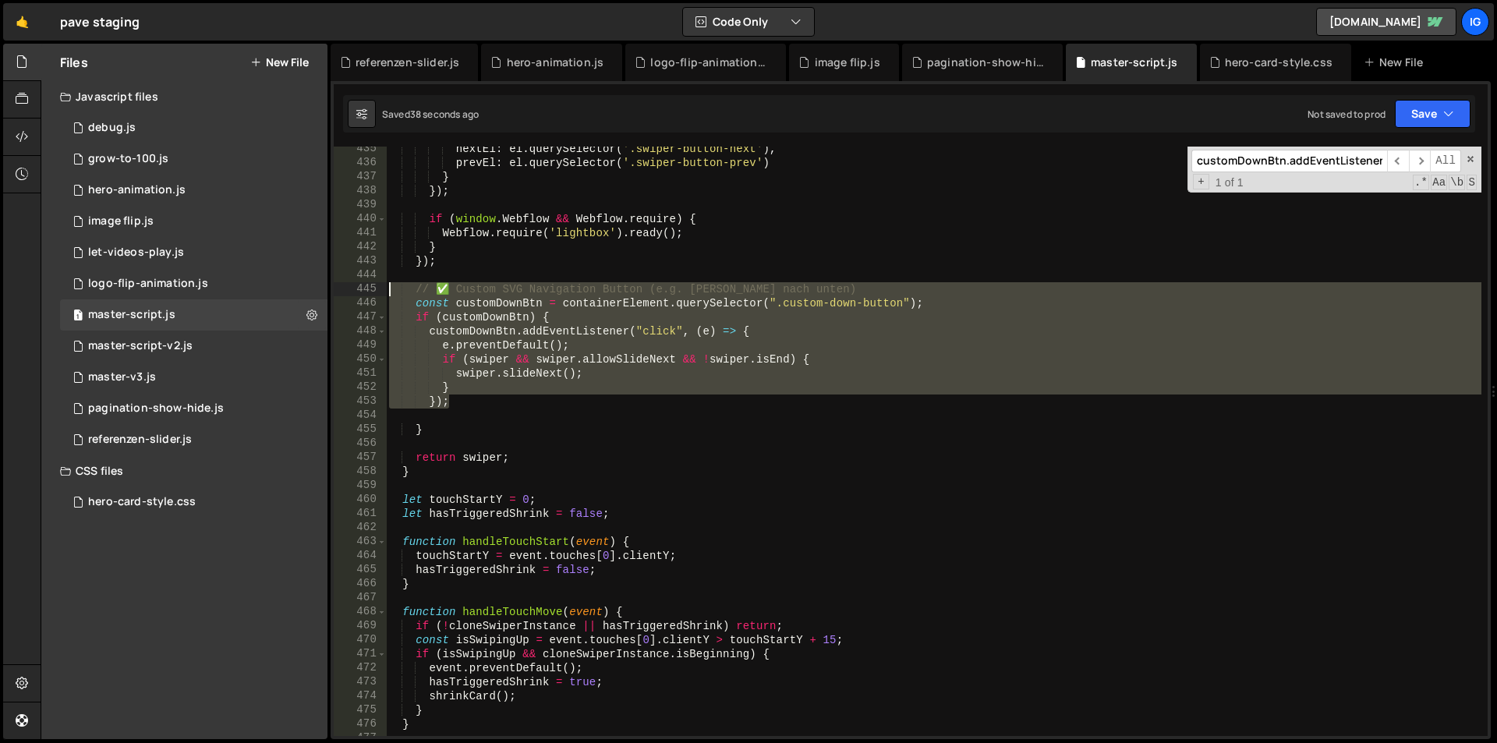
drag, startPoint x: 455, startPoint y: 400, endPoint x: 370, endPoint y: 292, distance: 137.1
click at [370, 292] on div "}); 435 436 437 438 439 440 441 442 443 444 445 446 447 448 449 450 451 452 453…" at bounding box center [911, 441] width 1154 height 589
type textarea "// ✅ Custom SVG Navigation Button (e.g. [PERSON_NAME] nach unten) const customD…"
paste textarea
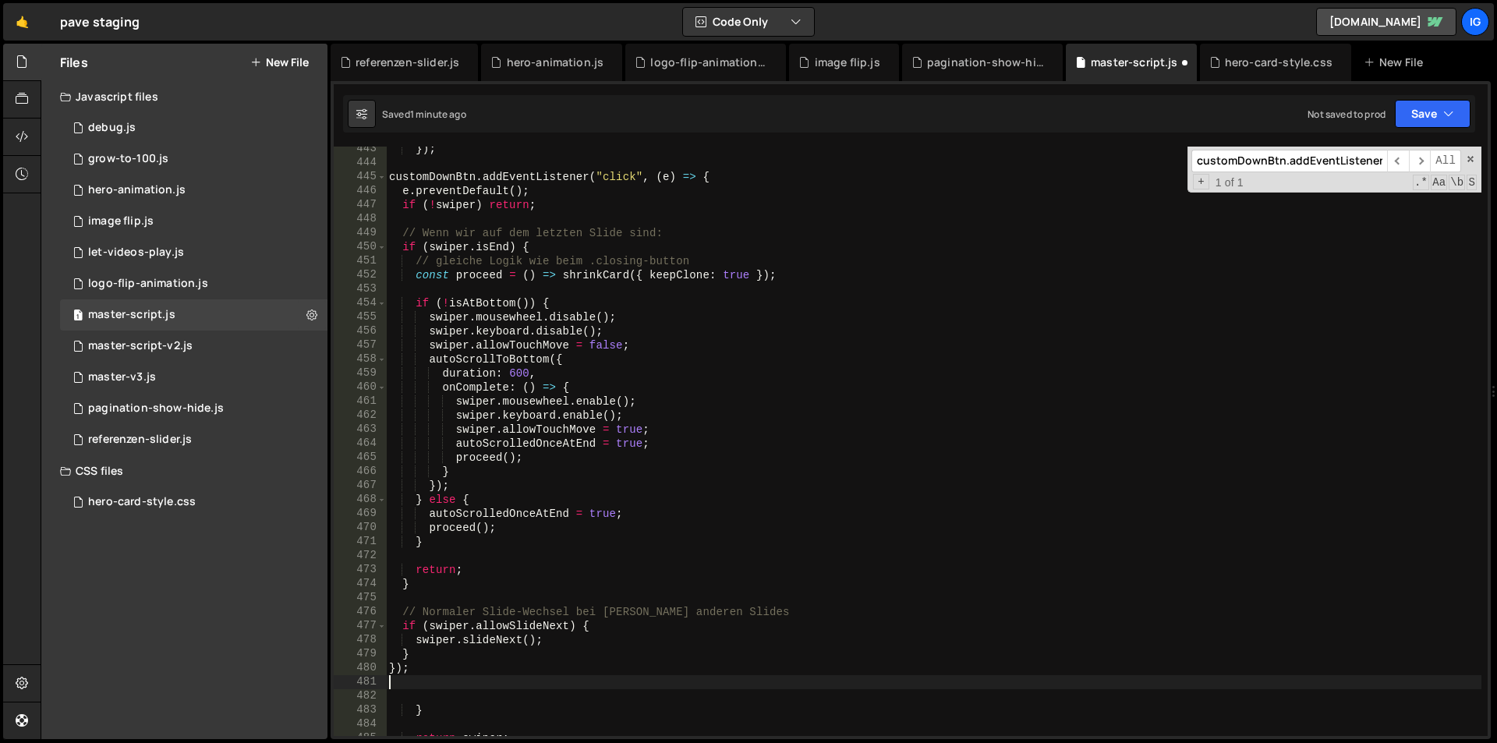
scroll to position [6255, 0]
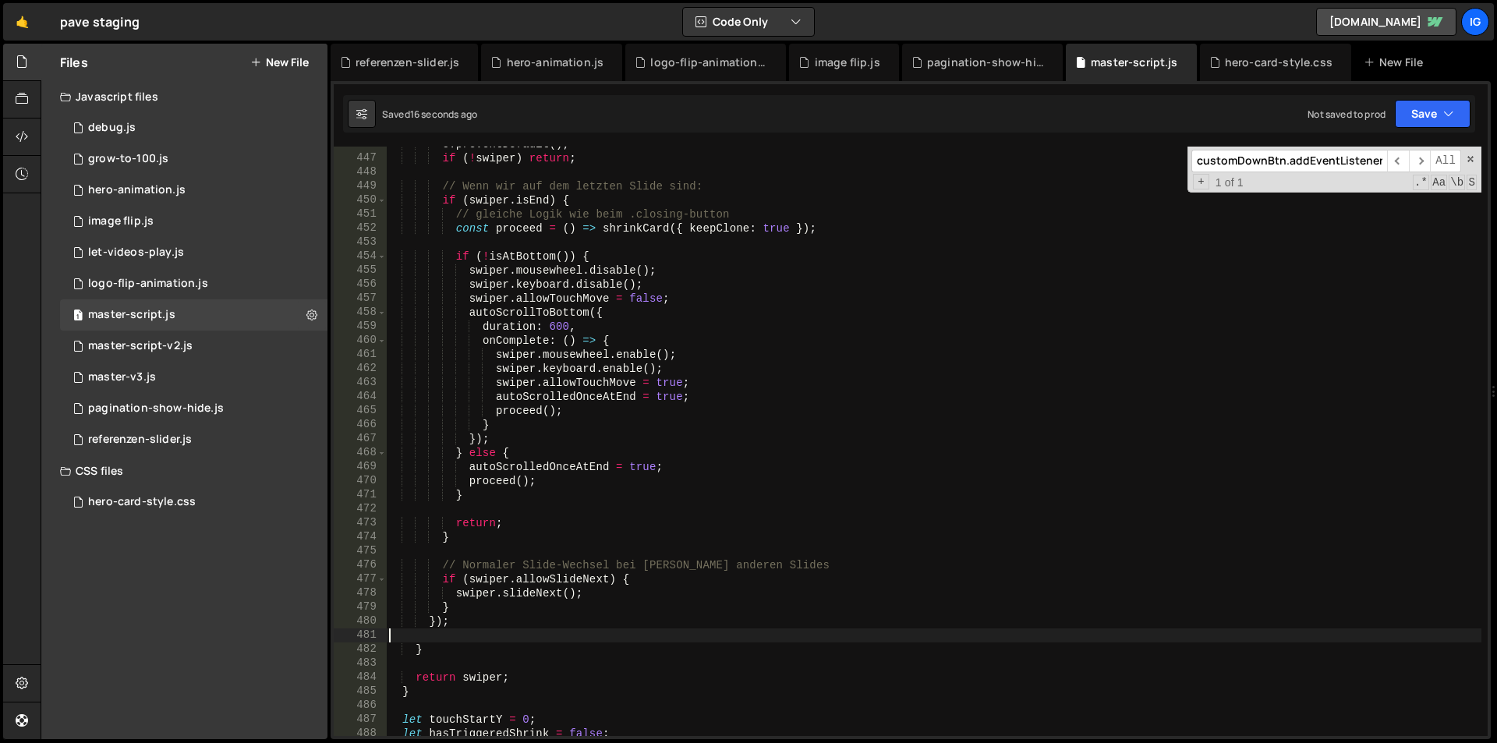
click at [582, 374] on div "e . preventDefault ( ) ; if ( ! swiper ) return ; // Wenn wir auf dem letzten S…" at bounding box center [934, 446] width 1096 height 618
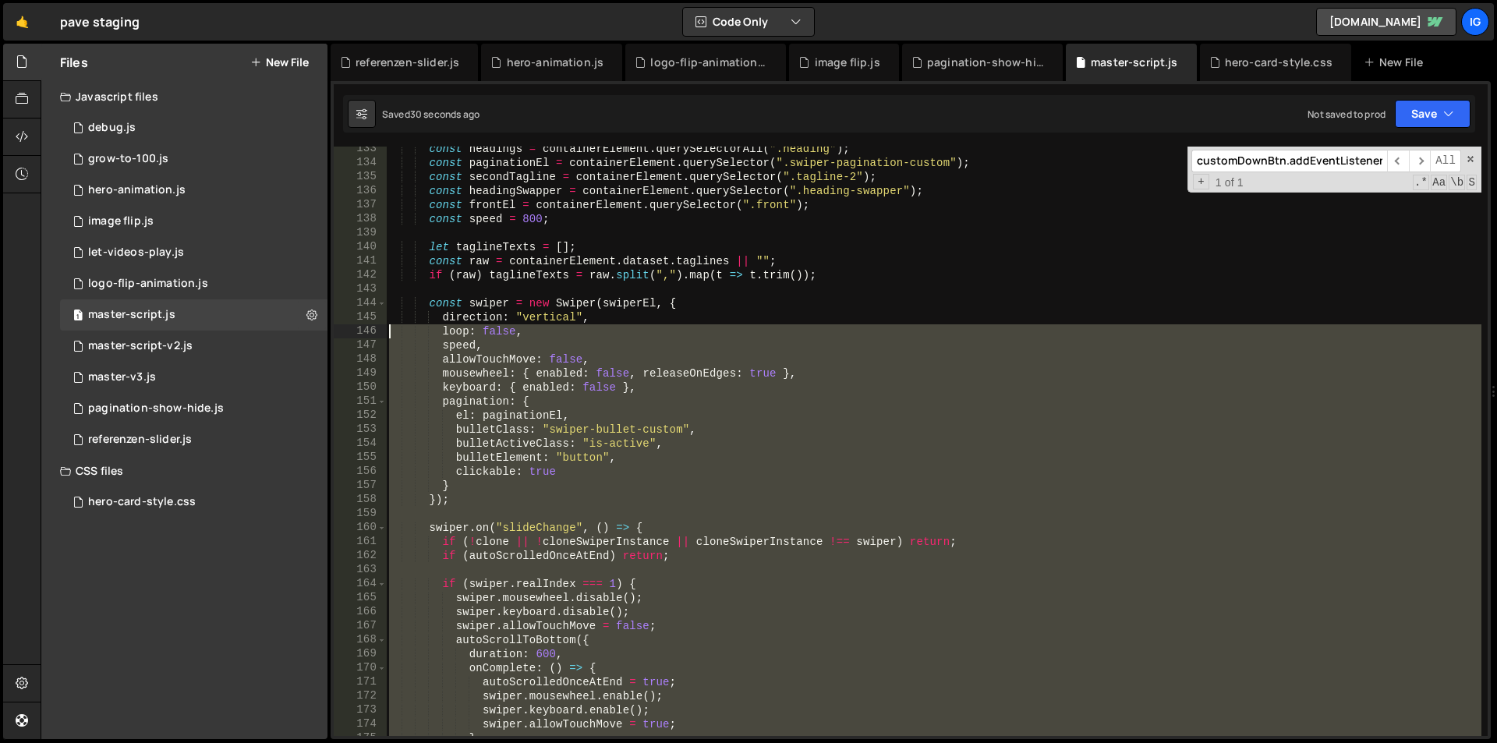
scroll to position [1717, 0]
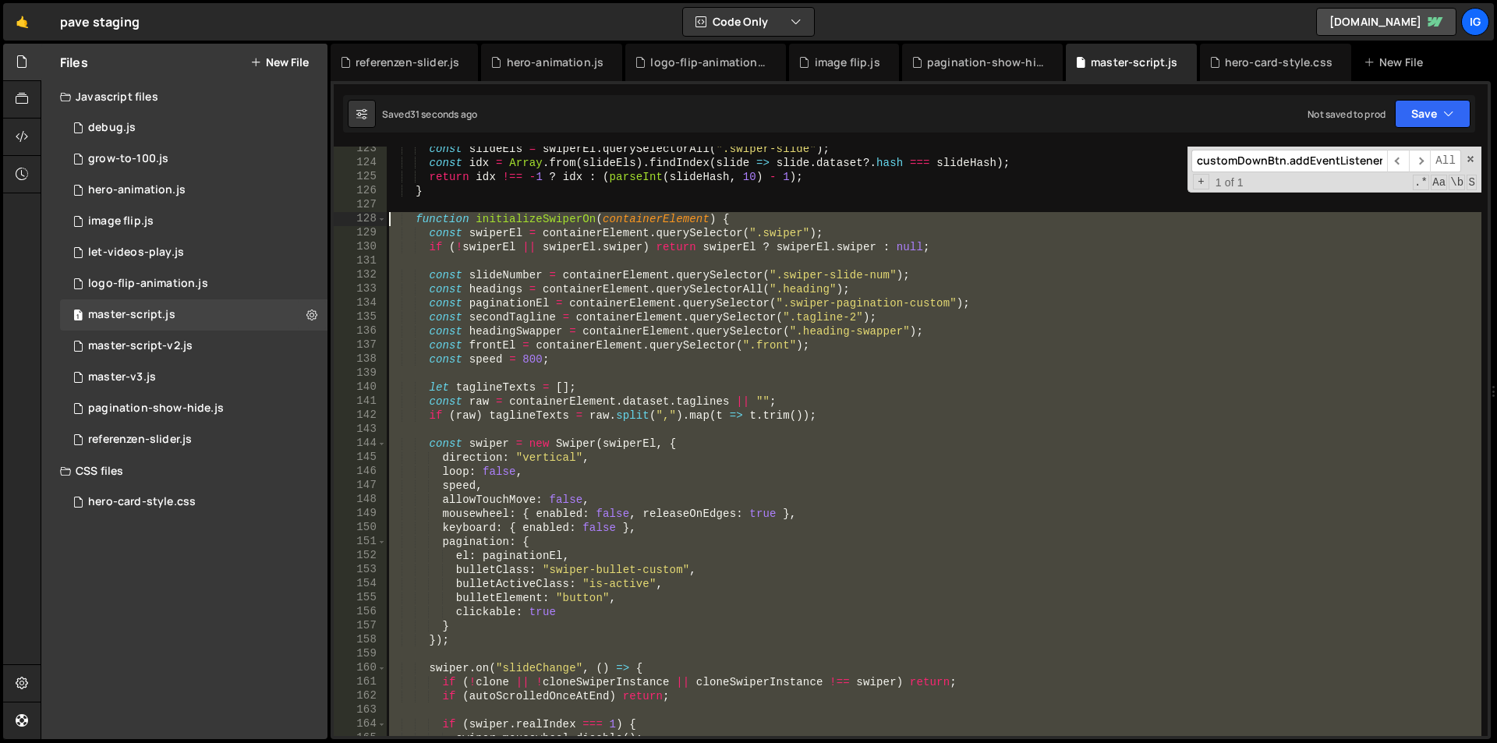
drag, startPoint x: 418, startPoint y: 692, endPoint x: 362, endPoint y: 219, distance: 476.6
click at [362, 219] on div "swiper.keyboard.enable(); 123 124 125 126 127 128 129 130 131 132 133 134 135 1…" at bounding box center [911, 441] width 1154 height 589
click at [641, 278] on div "const slideEls = swiperEl . querySelectorAll ( ".swiper-slide" ) ; const idx = …" at bounding box center [934, 441] width 1096 height 589
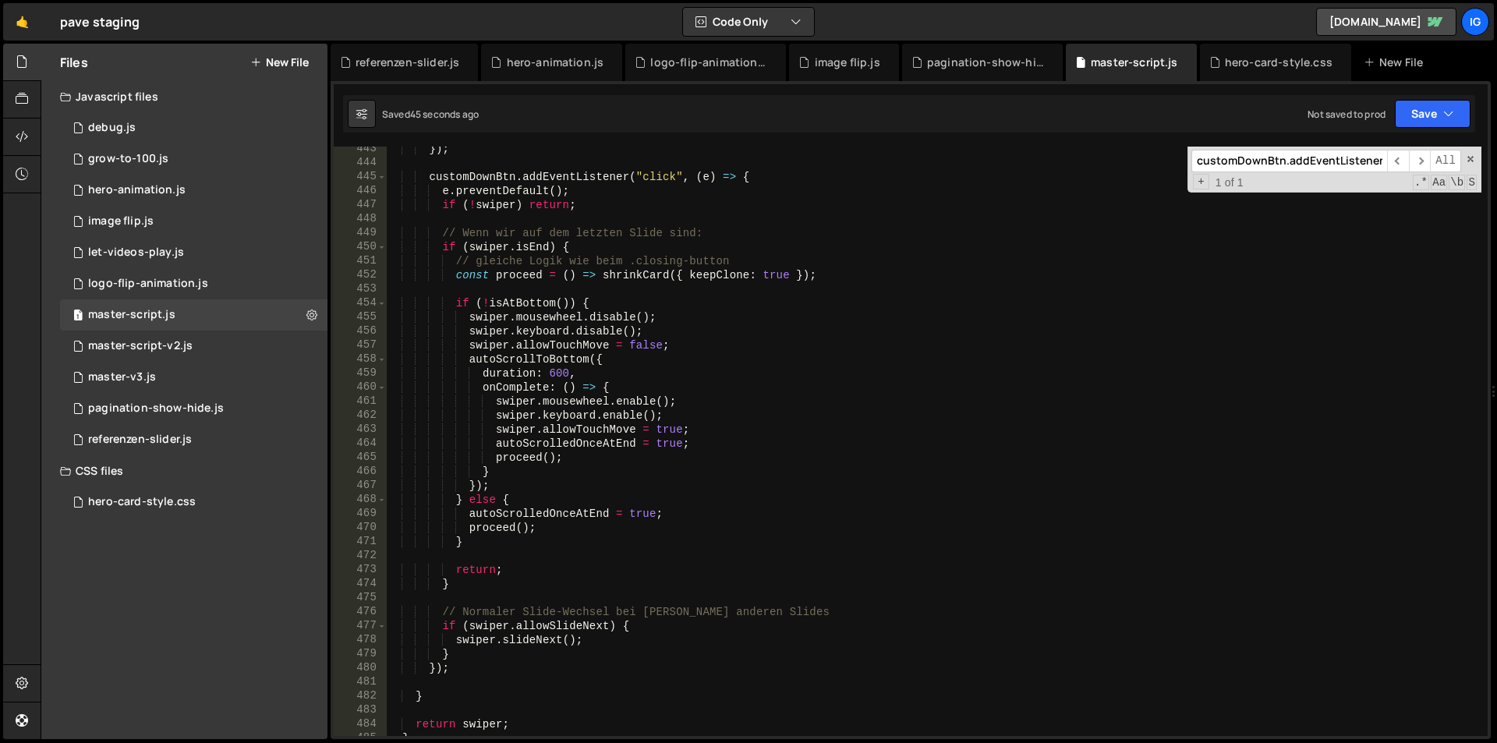
scroll to position [6208, 0]
click at [575, 369] on div "}) ; customDownBtn . addEventListener ( "click" , ( e ) => { e . preventDefault…" at bounding box center [934, 451] width 1096 height 618
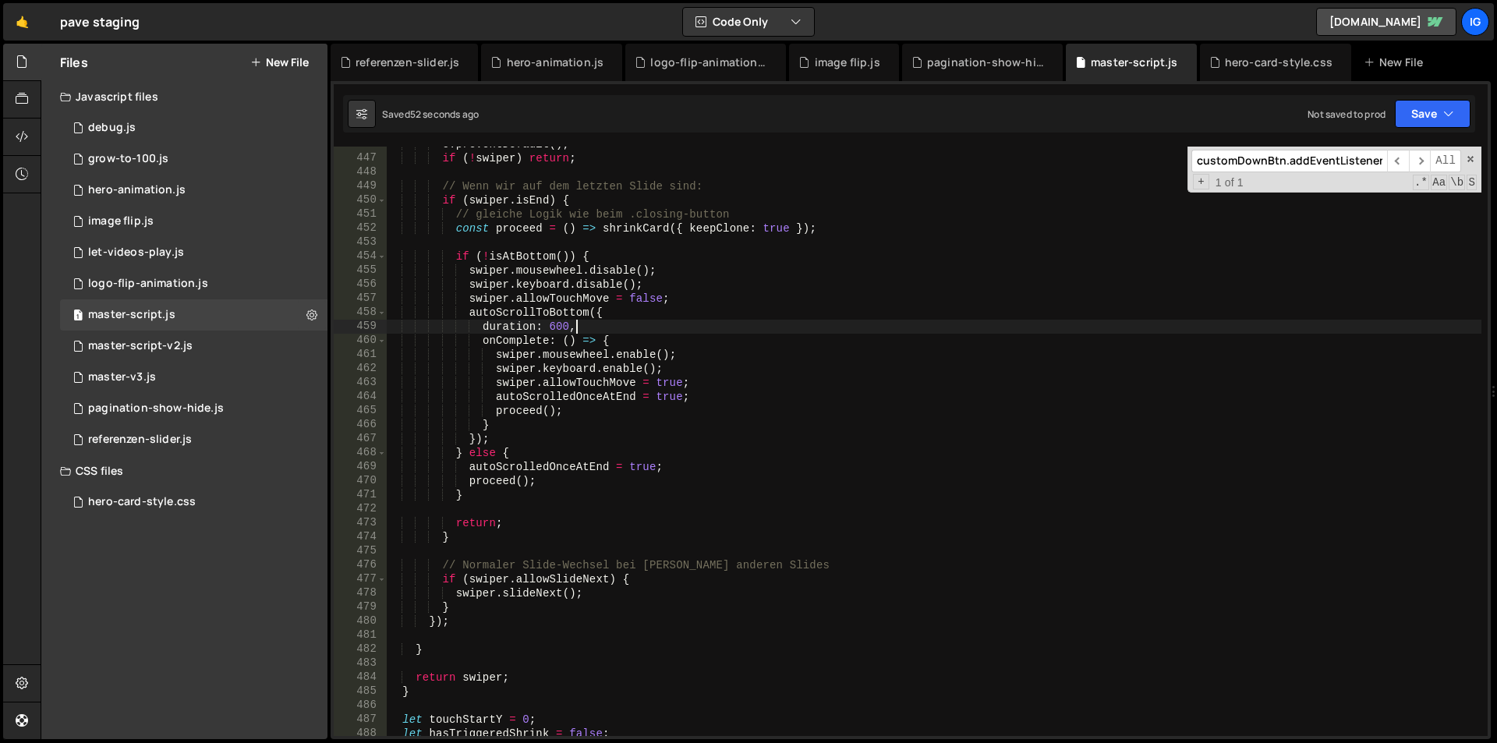
scroll to position [14604, 0]
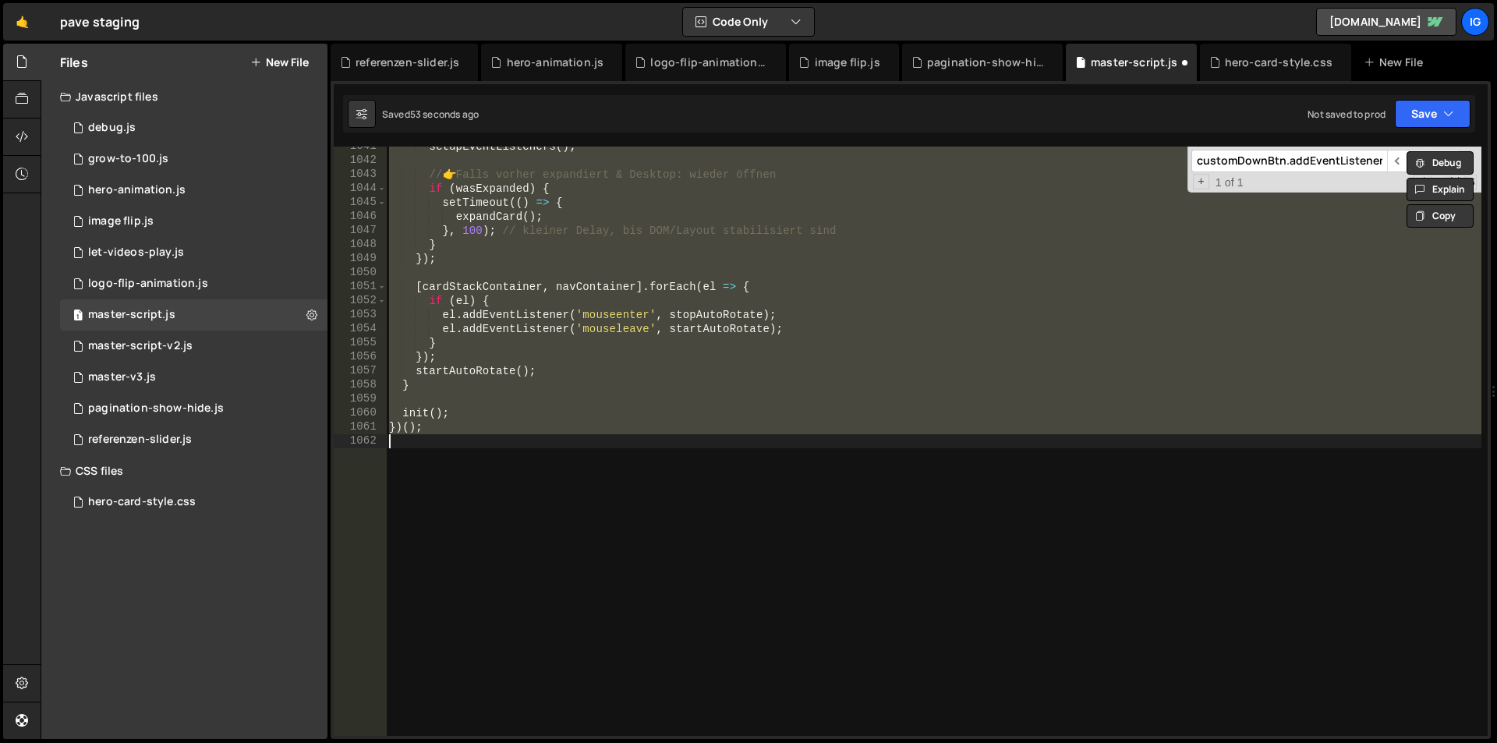
type textarea "} });"
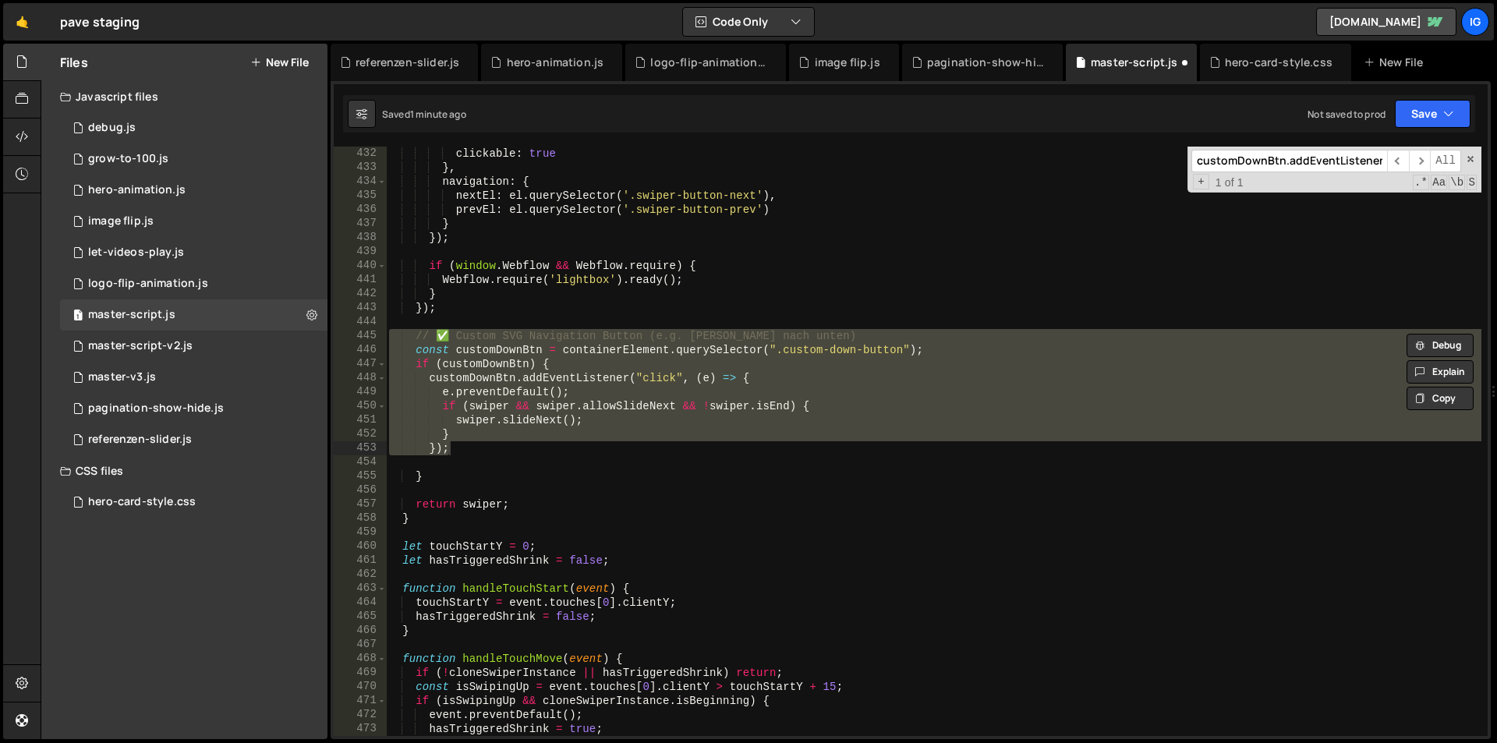
click at [1227, 154] on input "customDownBtn.addEventListener" at bounding box center [1289, 161] width 196 height 23
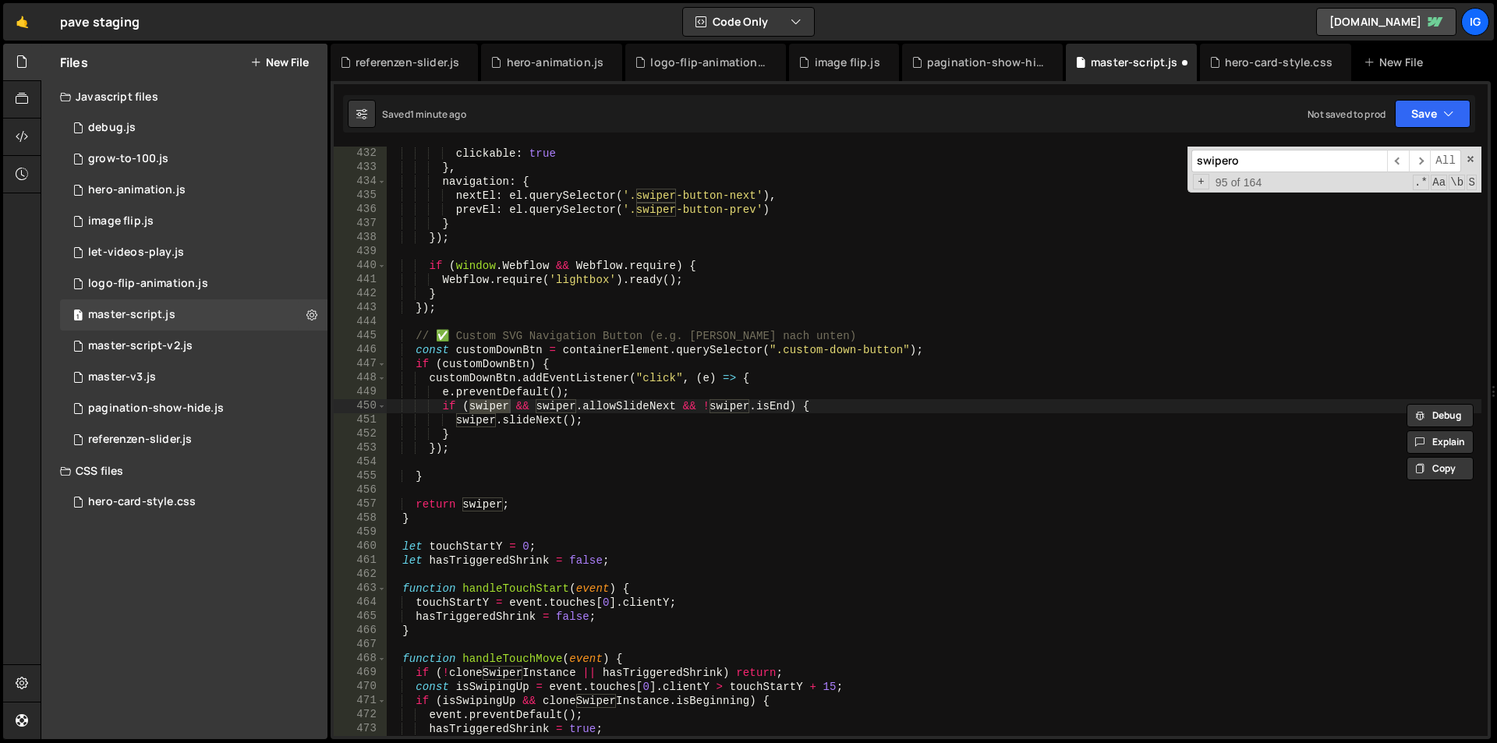
scroll to position [7144, 0]
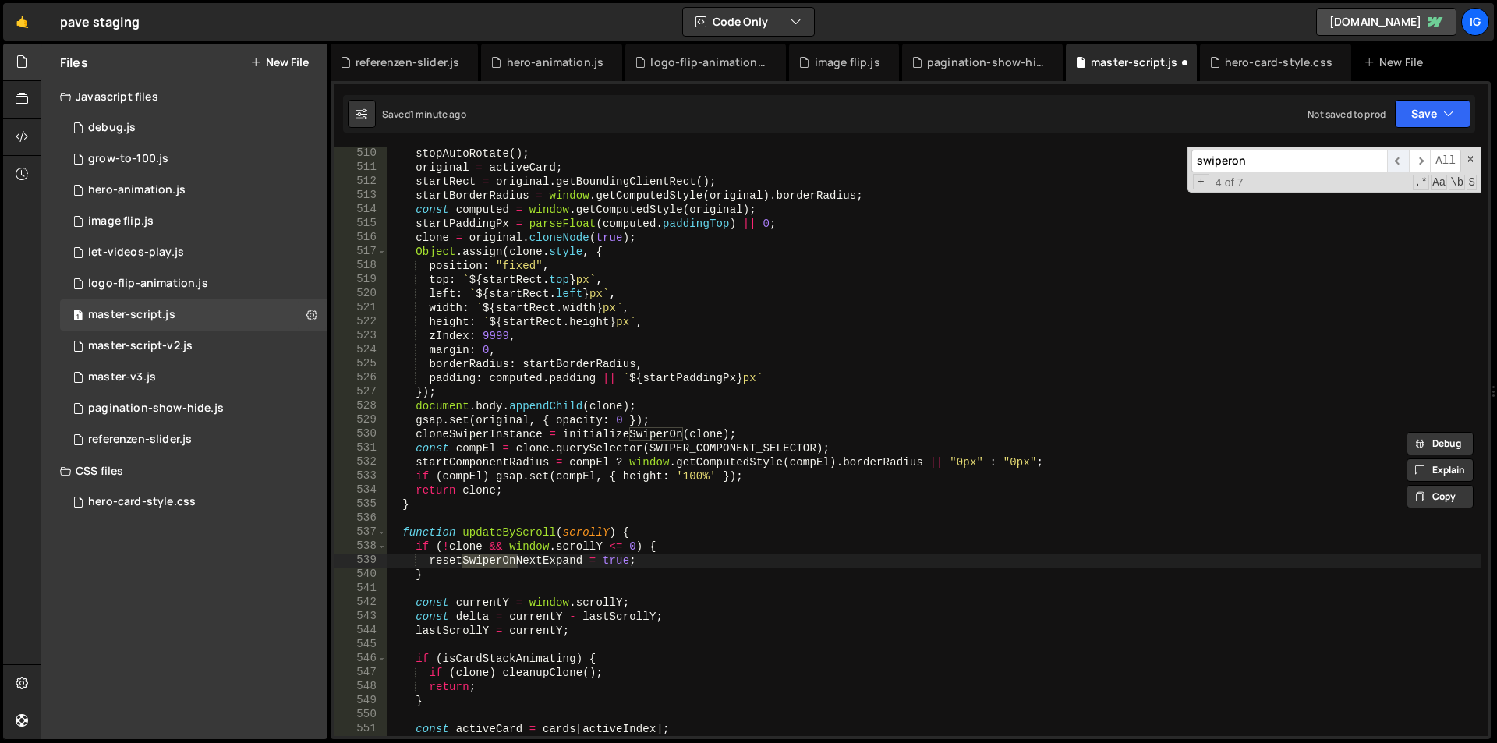
type input "swiperon"
click at [1396, 161] on span "​" at bounding box center [1398, 161] width 22 height 23
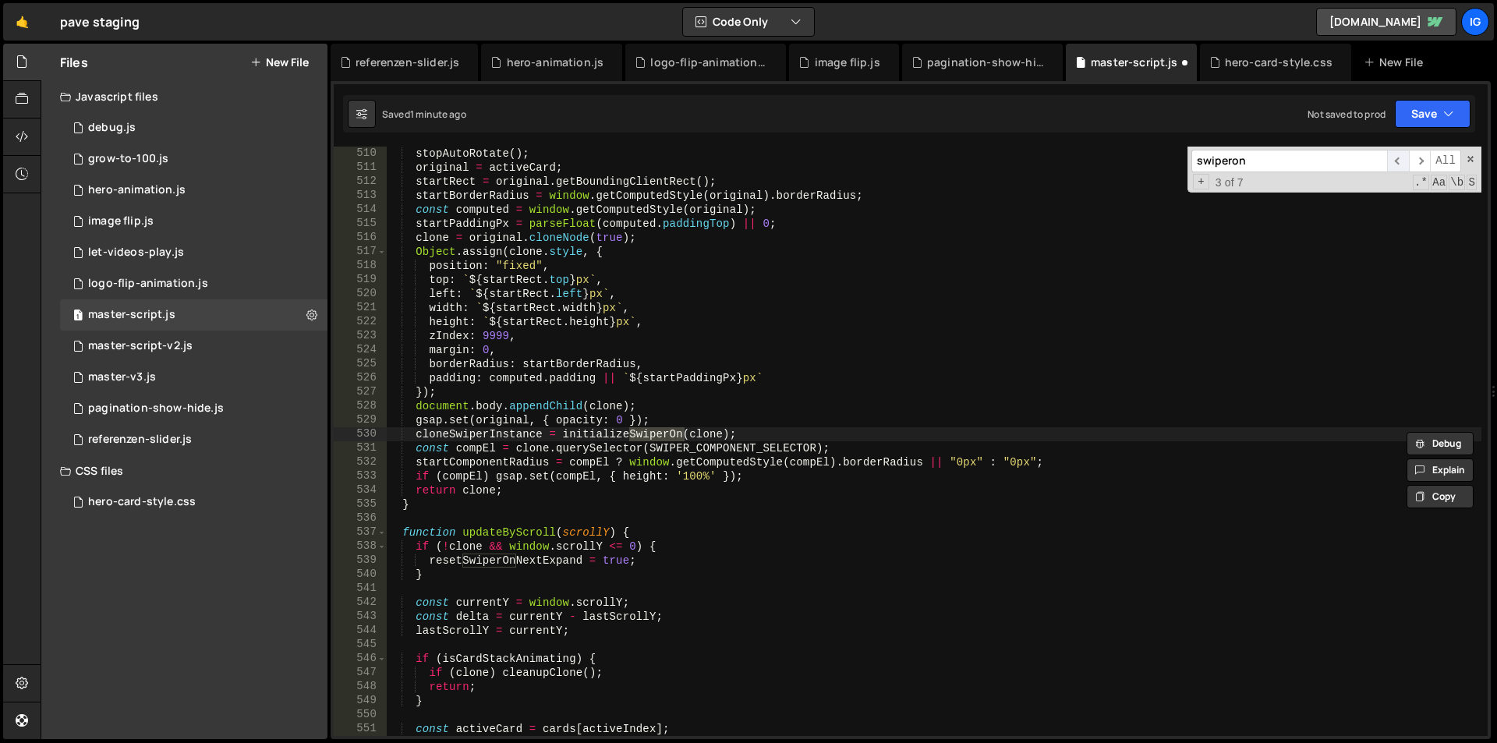
click at [1396, 161] on span "​" at bounding box center [1398, 161] width 22 height 23
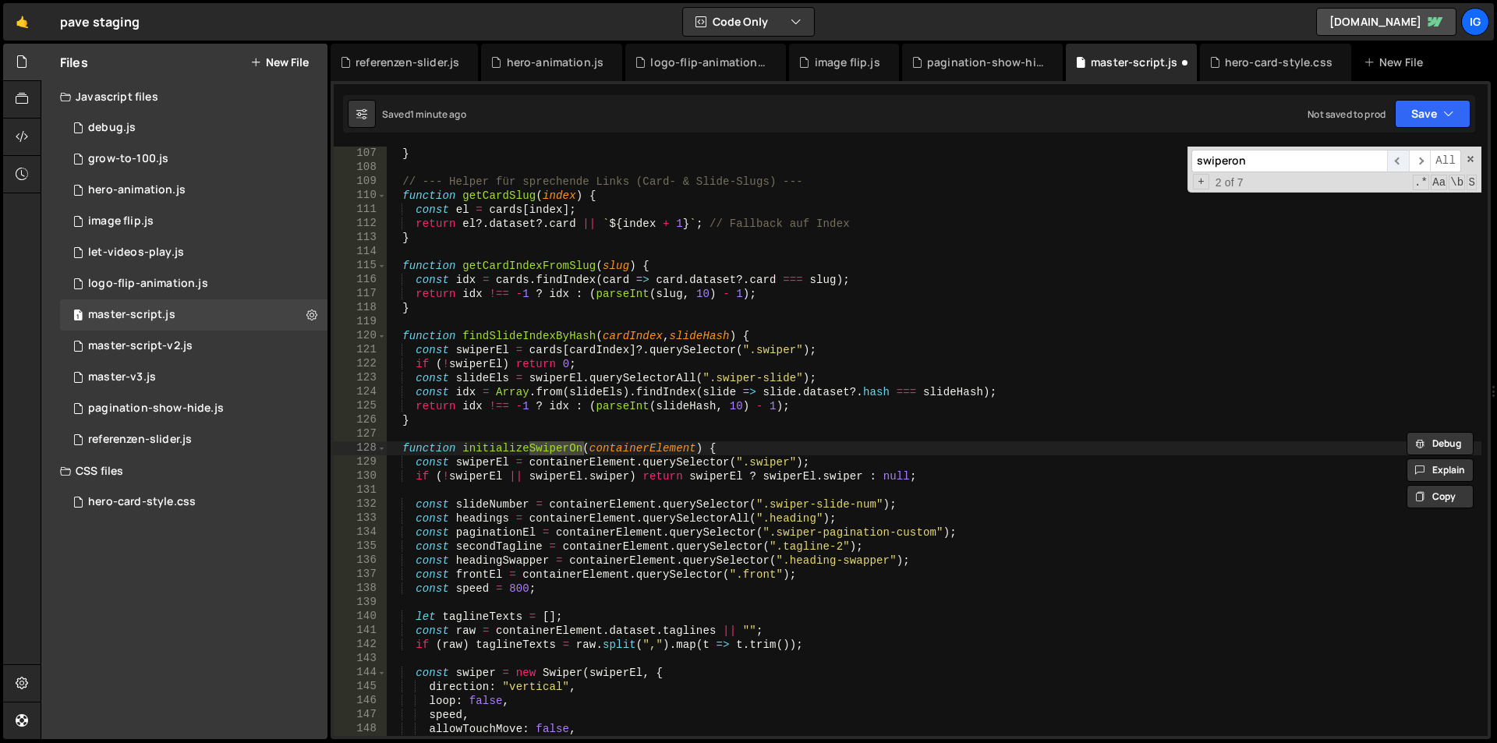
click at [1396, 161] on span "​" at bounding box center [1398, 161] width 22 height 23
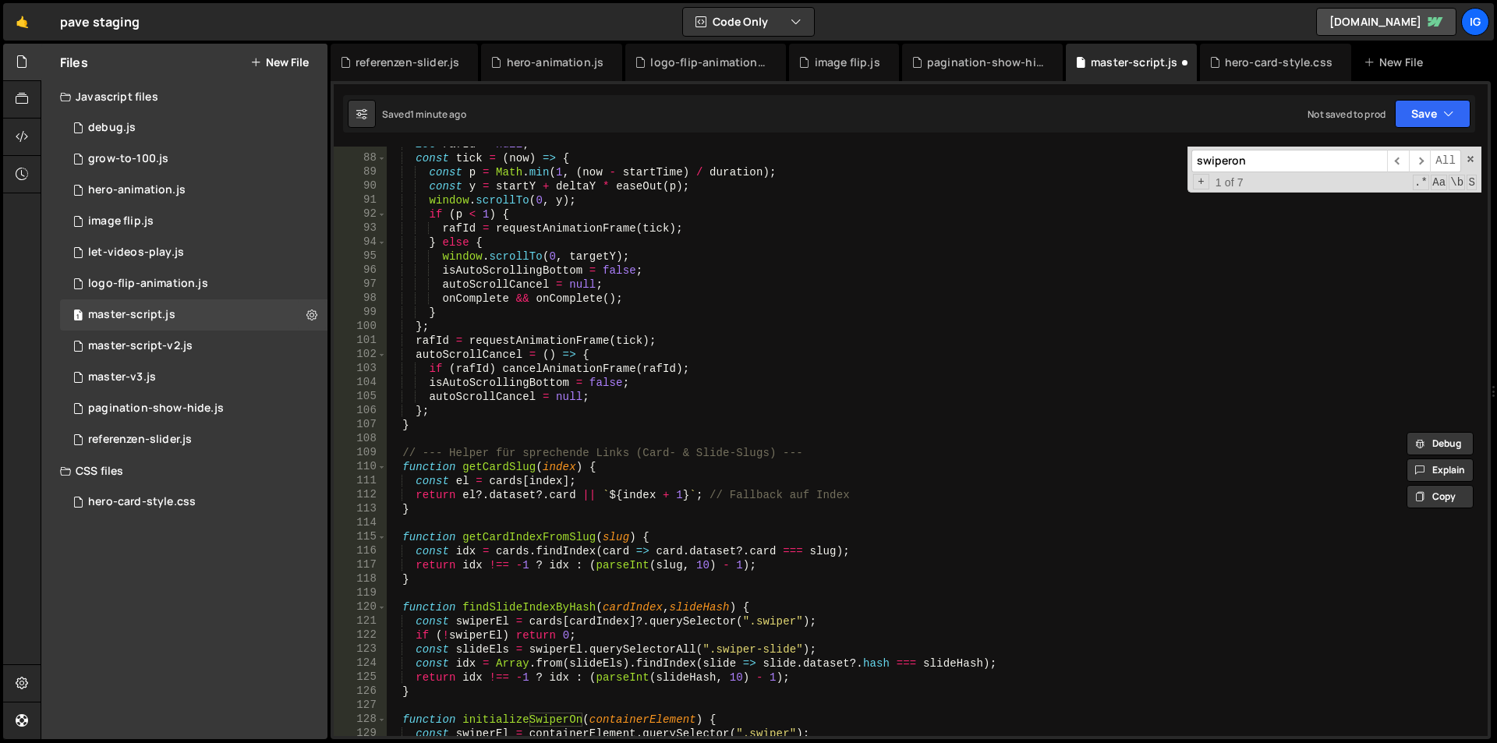
scroll to position [1357, 0]
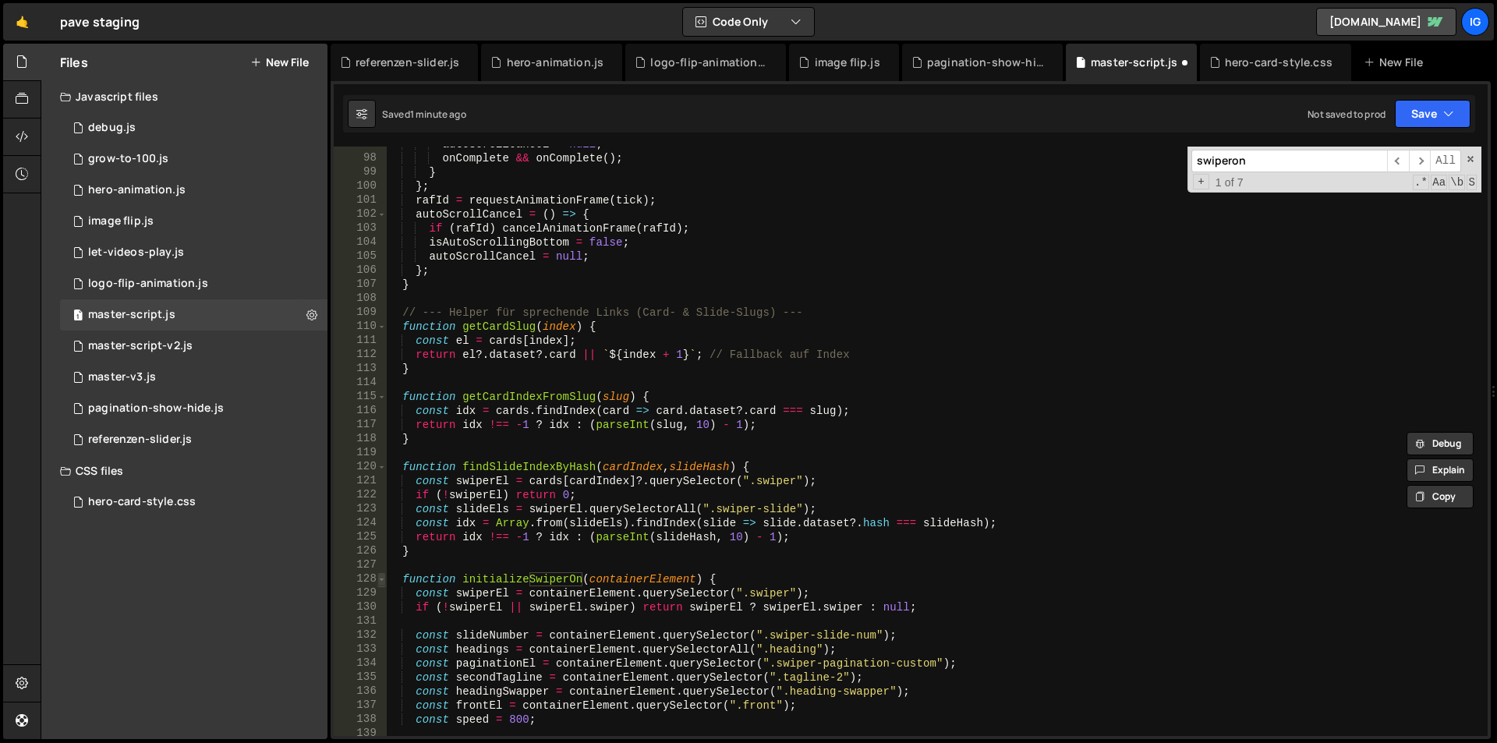
click at [383, 574] on span at bounding box center [381, 579] width 9 height 14
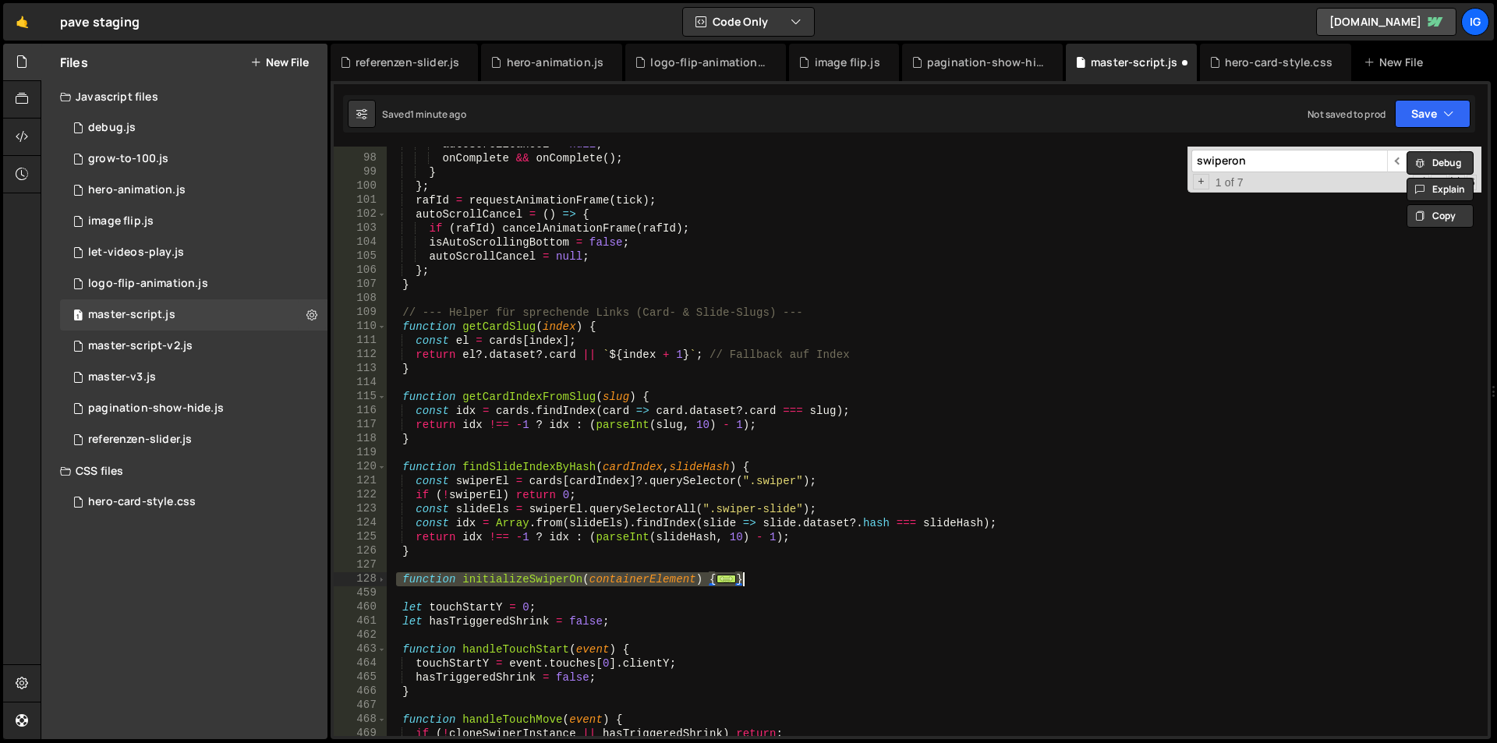
drag, startPoint x: 394, startPoint y: 581, endPoint x: 763, endPoint y: 583, distance: 368.8
click at [763, 583] on div "autoScrollCancel = null ; onComplete && onComplete ( ) ; } } ; [PERSON_NAME] = …" at bounding box center [934, 446] width 1096 height 618
click at [678, 270] on div "autoScrollCancel = null ; onComplete && onComplete ( ) ; } } ; [PERSON_NAME] = …" at bounding box center [934, 446] width 1096 height 618
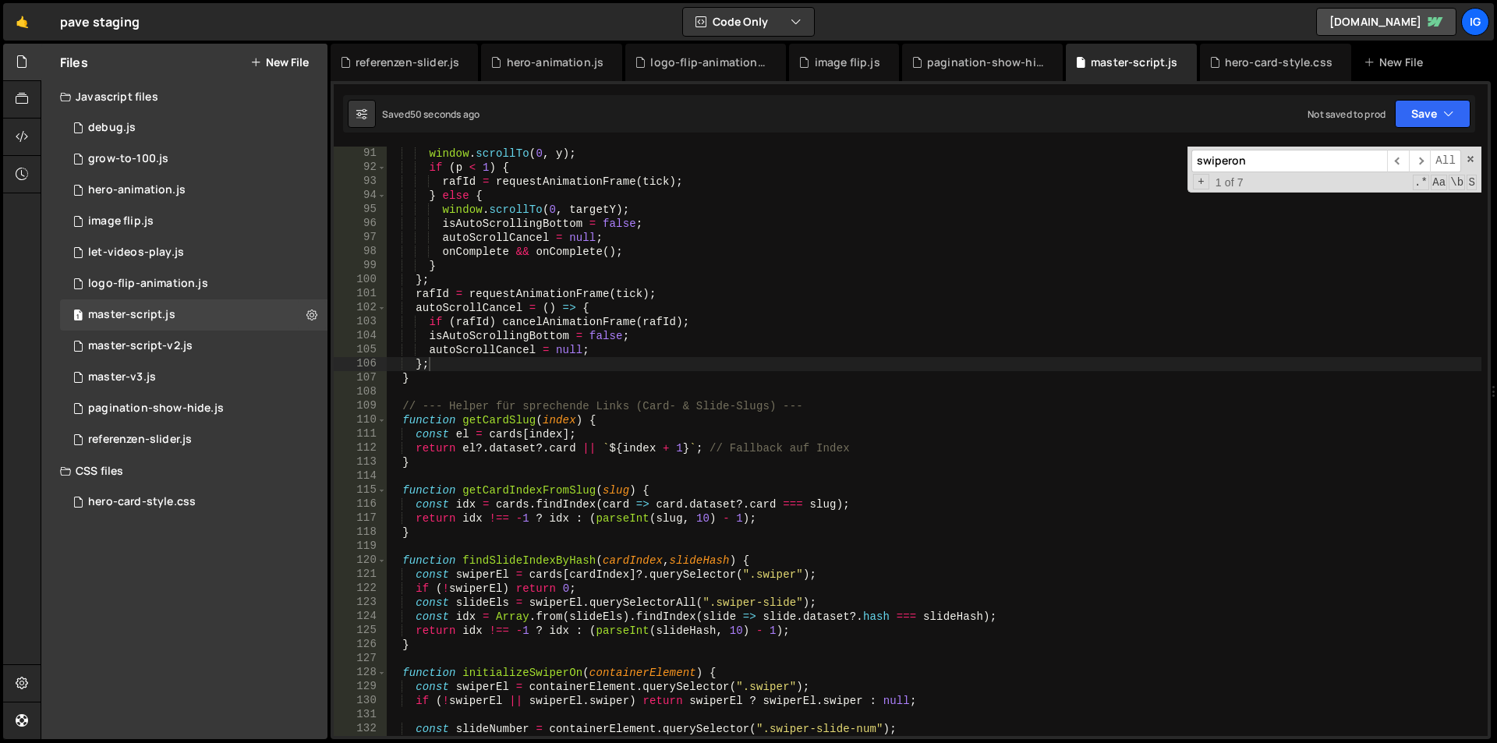
scroll to position [1404, 0]
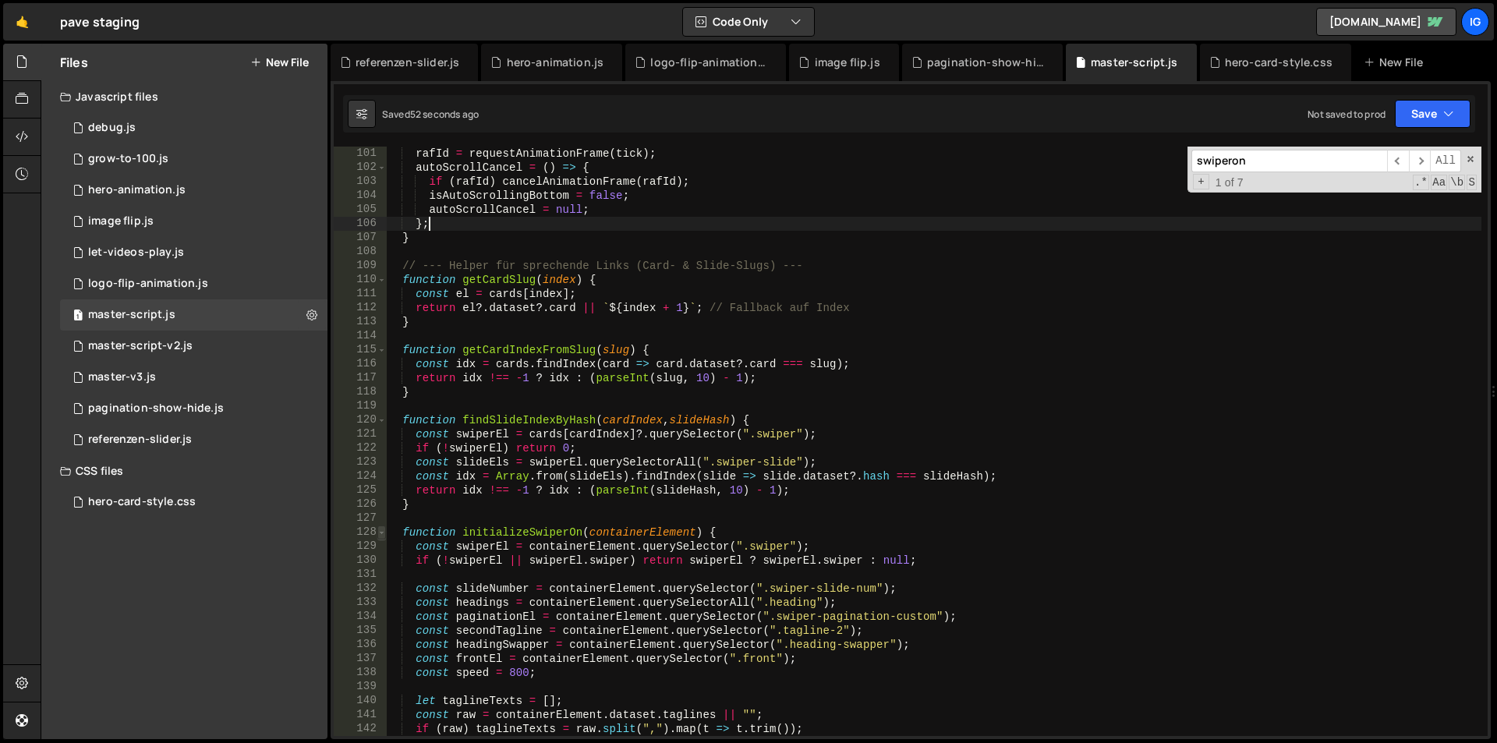
click at [380, 532] on span at bounding box center [381, 533] width 9 height 14
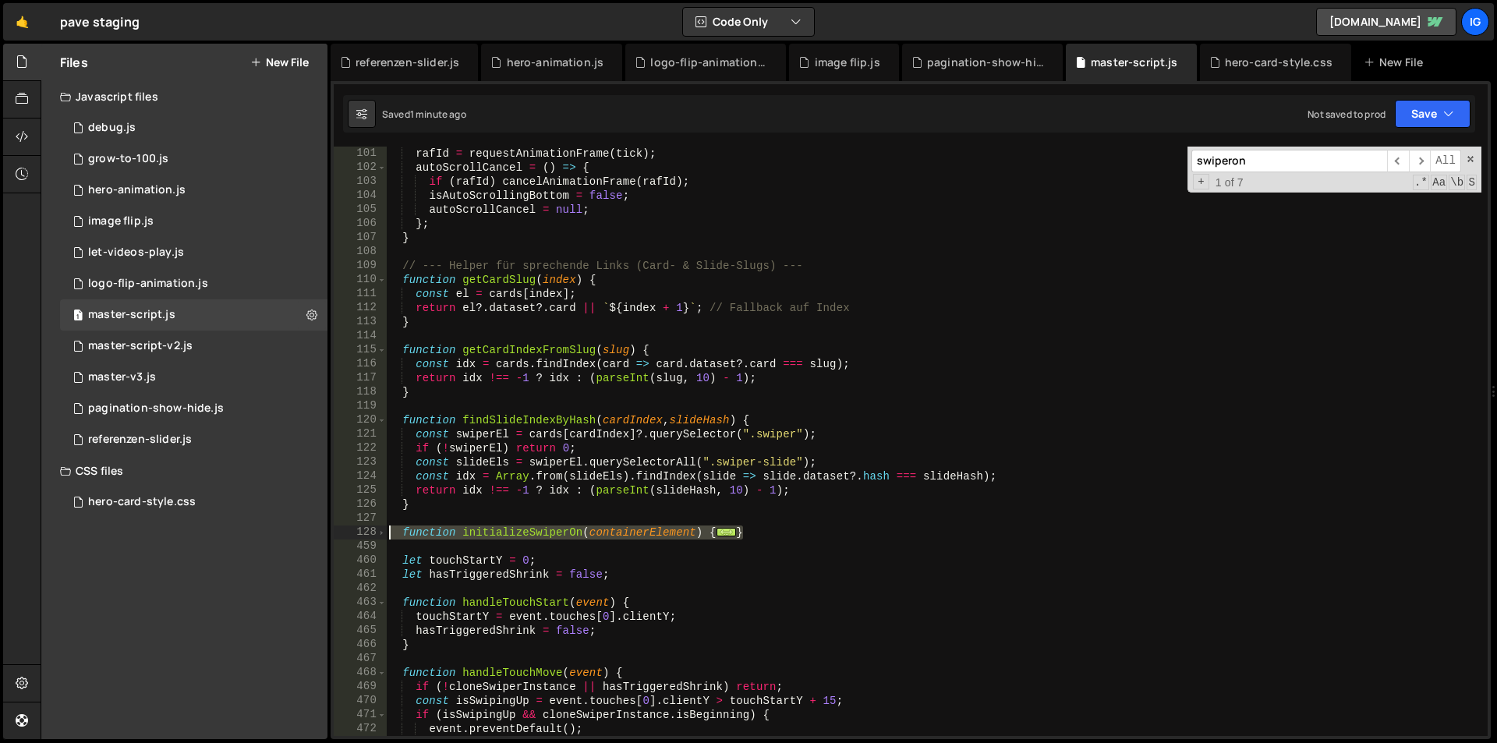
drag, startPoint x: 757, startPoint y: 528, endPoint x: 334, endPoint y: 529, distance: 423.4
click at [334, 529] on div "}; 101 102 103 104 105 106 107 108 109 110 111 112 113 114 115 116 117 118 119 …" at bounding box center [911, 441] width 1154 height 589
type textarea "function initializeSwiperOn(containerElement) { const swiperEl = containerEleme…"
paste textarea
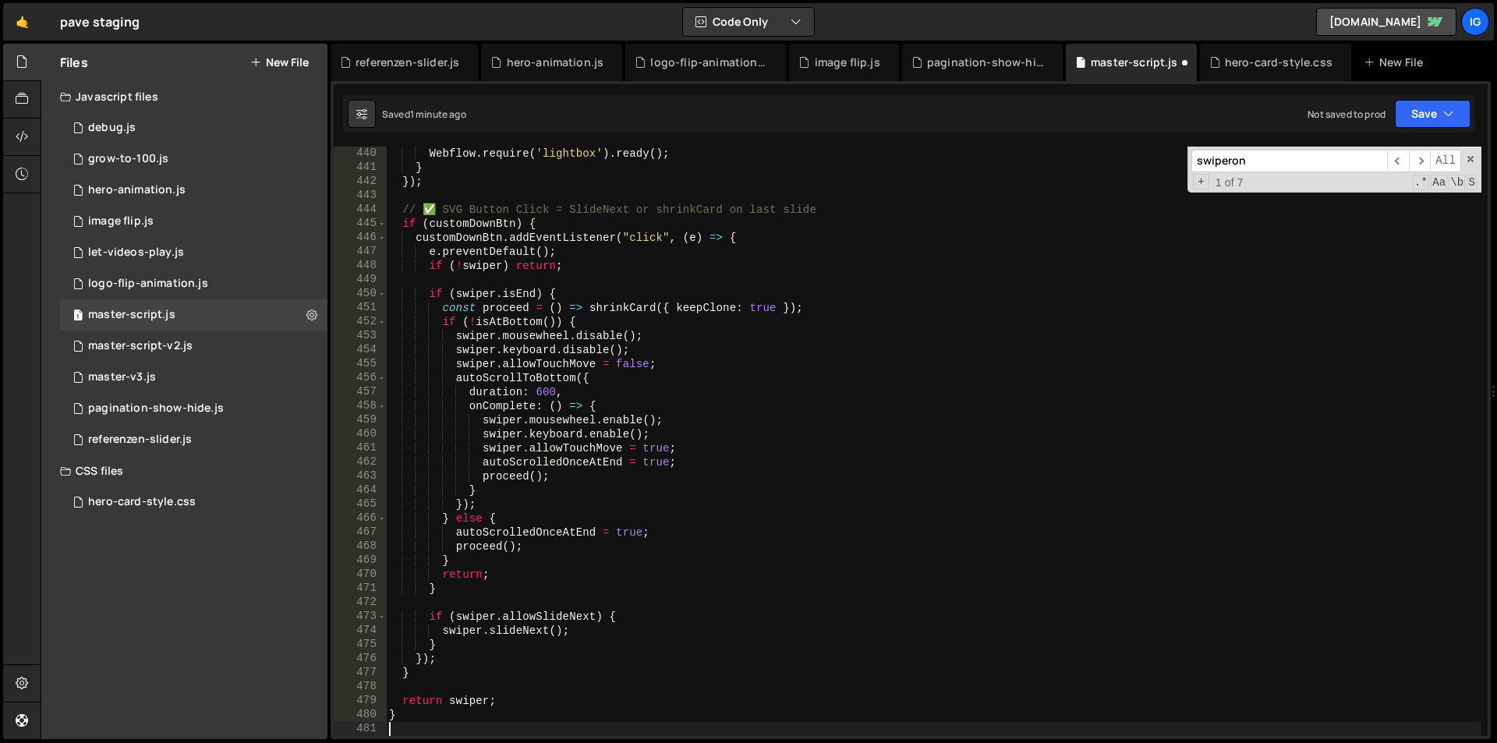
scroll to position [6162, 0]
type textarea "return swiper;"
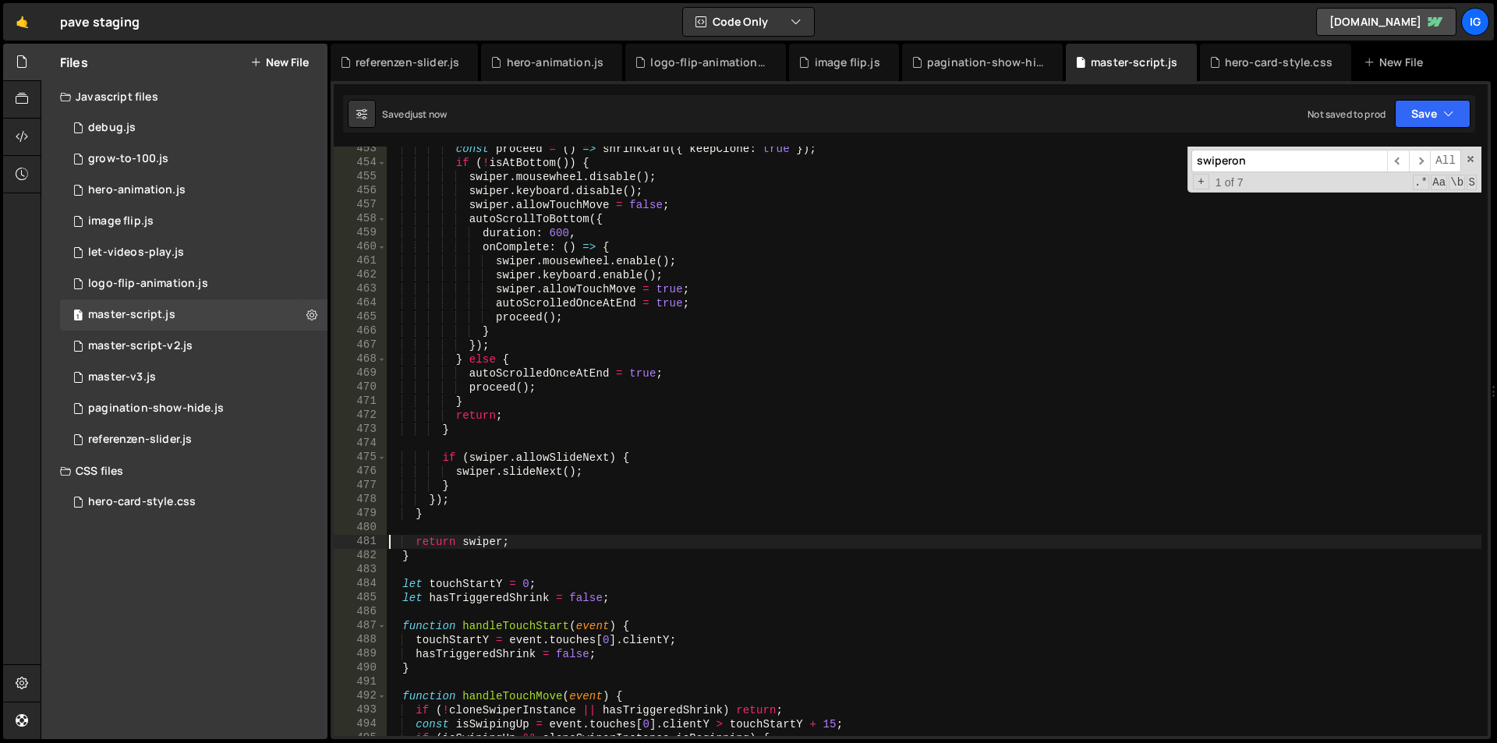
scroll to position [6442, 0]
